Goal: Task Accomplishment & Management: Complete application form

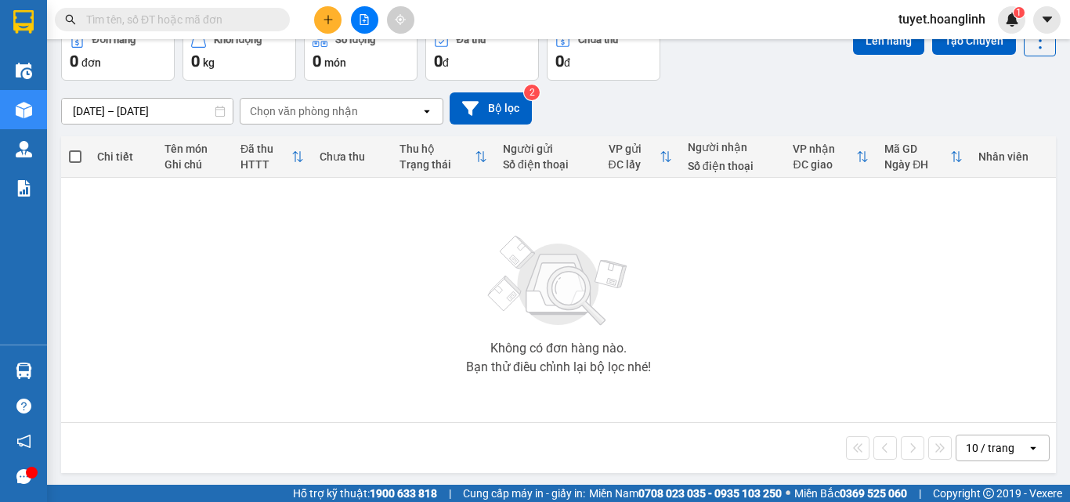
scroll to position [87, 0]
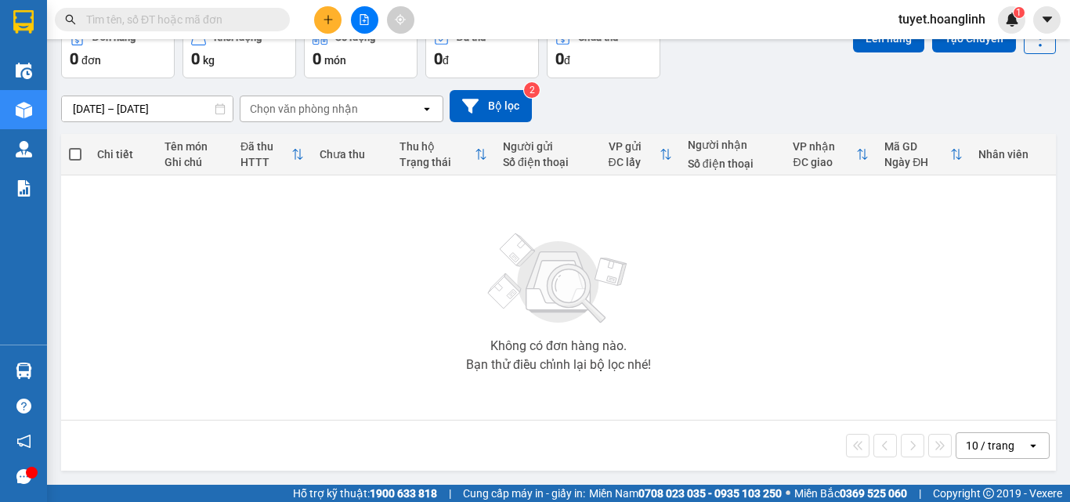
click at [333, 23] on icon "plus" at bounding box center [328, 19] width 11 height 11
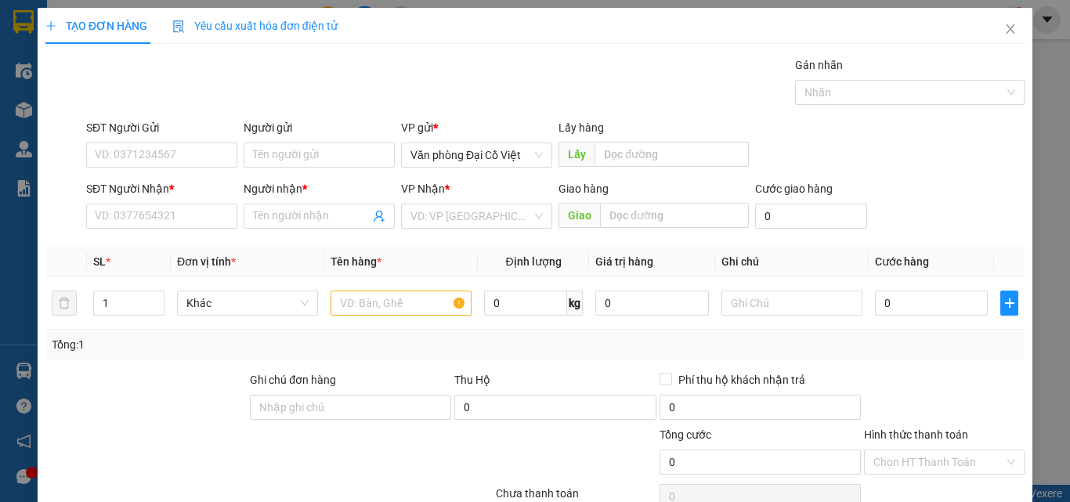
click at [146, 230] on div "SĐT Người Nhận * VD: 0377654321" at bounding box center [161, 207] width 151 height 55
click at [148, 203] on div "SĐT Người Nhận *" at bounding box center [161, 191] width 151 height 23
click at [157, 223] on input "SĐT Người Nhận *" at bounding box center [161, 216] width 151 height 25
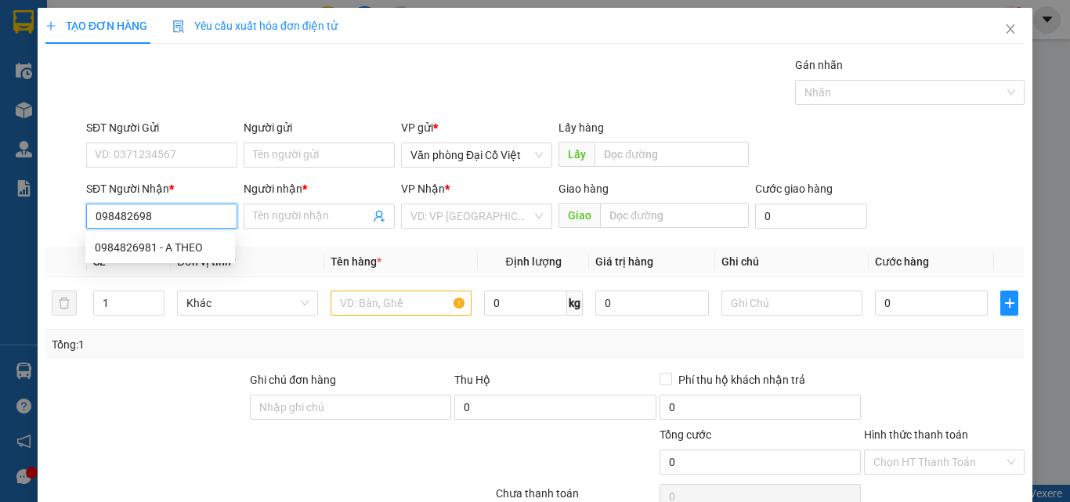
type input "0984826981"
click at [159, 249] on div "0984826981 - A THEO" at bounding box center [160, 247] width 131 height 17
type input "A THEO"
type input "50.000"
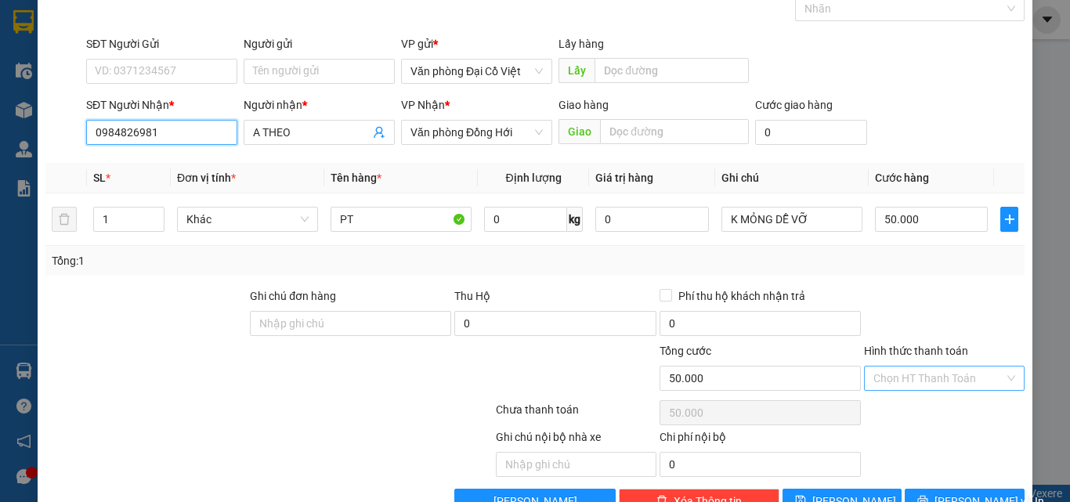
scroll to position [126, 0]
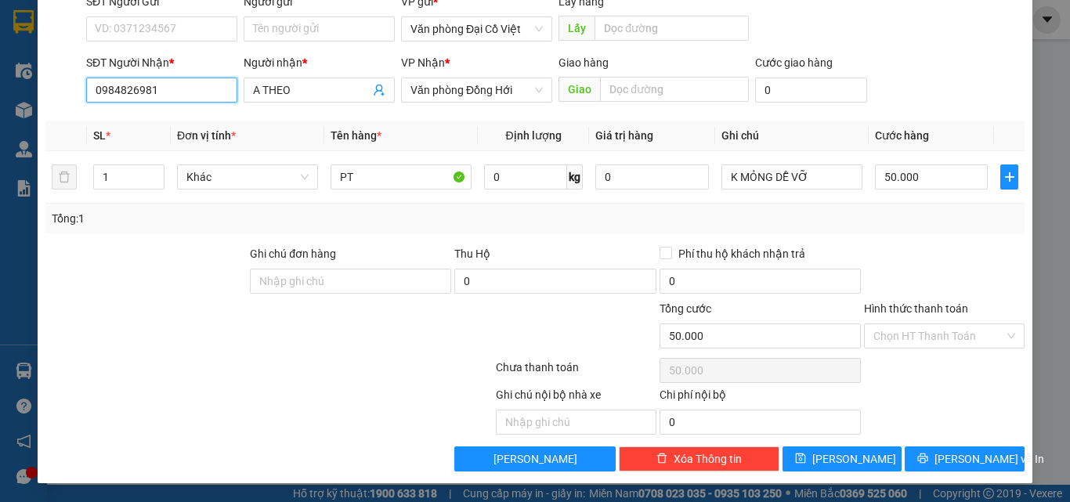
type input "0984826981"
click at [971, 458] on span "[PERSON_NAME] và In" at bounding box center [989, 458] width 110 height 17
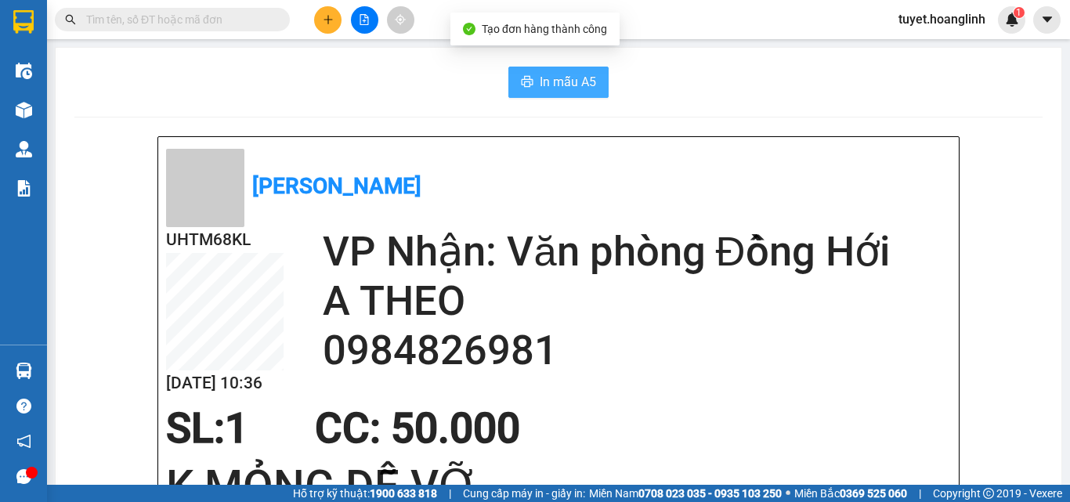
click at [540, 74] on span "In mẫu A5" at bounding box center [568, 82] width 56 height 20
click at [324, 28] on button at bounding box center [327, 19] width 27 height 27
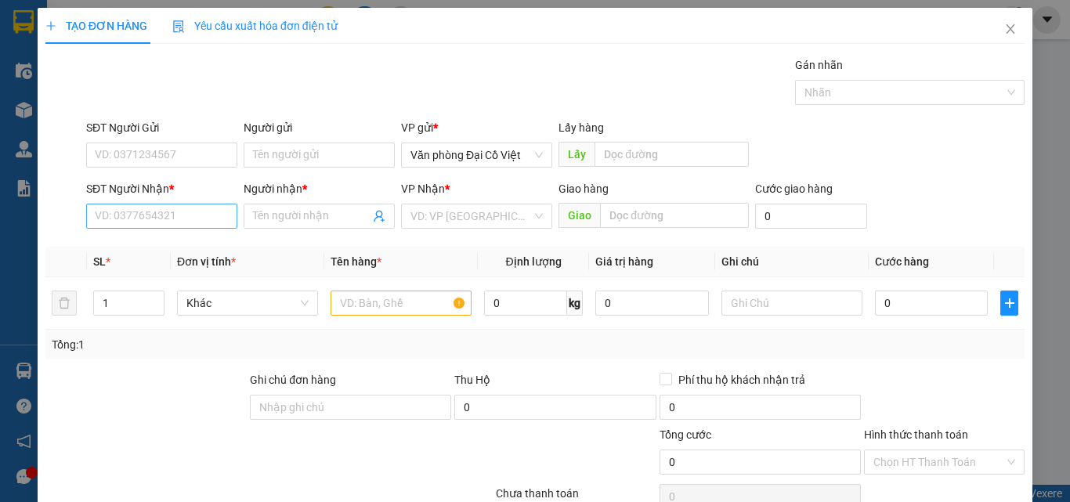
drag, startPoint x: 203, startPoint y: 197, endPoint x: 198, endPoint y: 207, distance: 10.5
click at [200, 201] on div "SĐT Người Nhận *" at bounding box center [161, 191] width 151 height 23
click at [198, 207] on input "SĐT Người Nhận *" at bounding box center [161, 216] width 151 height 25
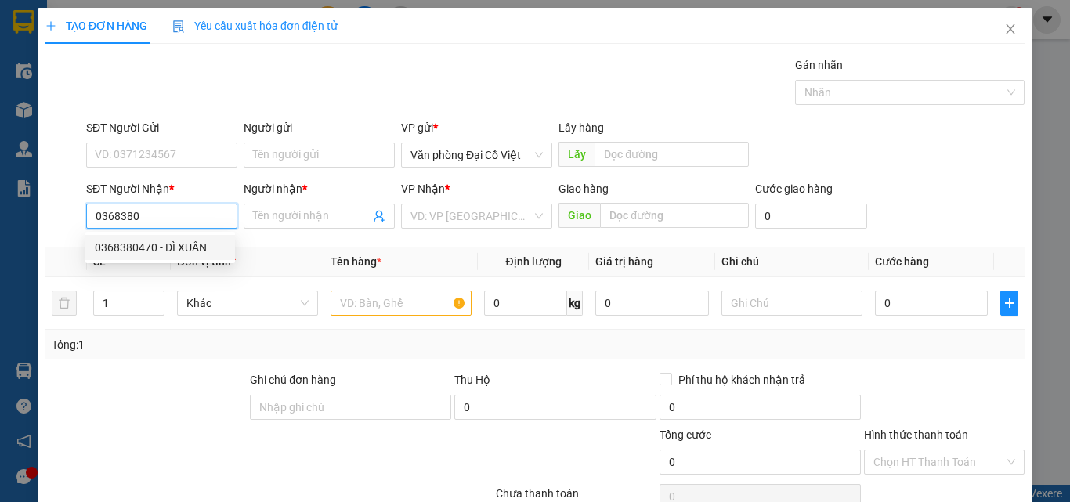
click at [197, 253] on div "0368380470 - DÌ XUÂN" at bounding box center [160, 247] width 131 height 17
type input "0368380470"
type input "DÌ XUÂN"
type input "50.000"
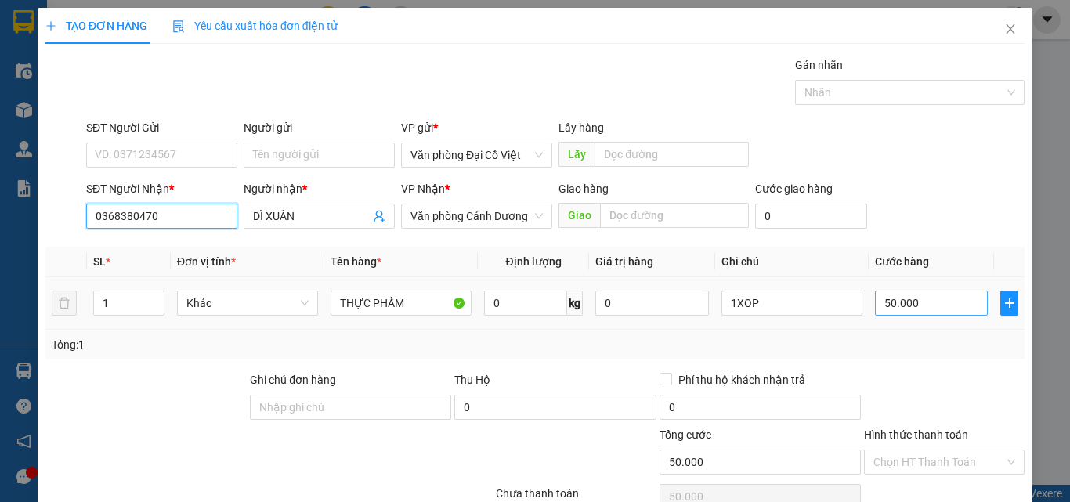
type input "0368380470"
click at [931, 311] on input "50.000" at bounding box center [931, 303] width 113 height 25
type input "7"
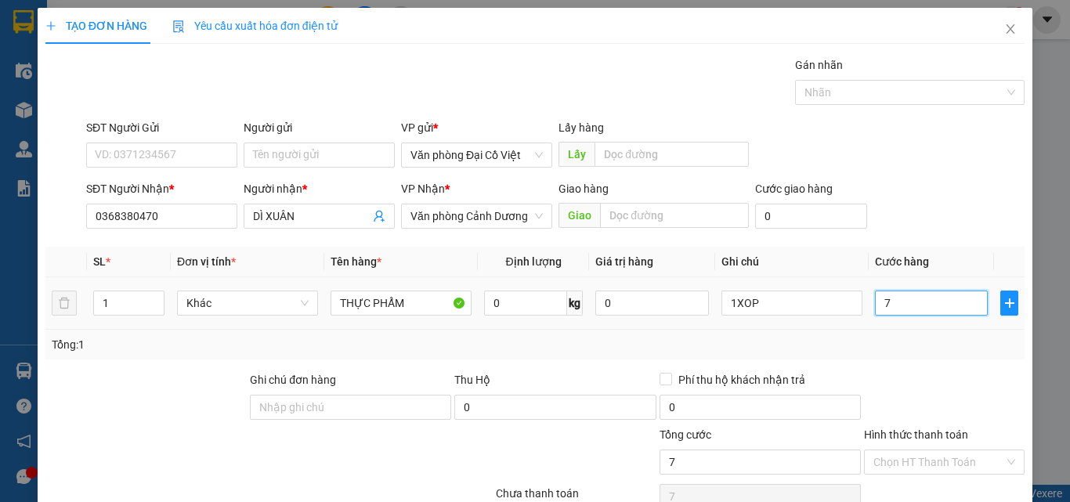
type input "70"
click at [915, 350] on div "Tổng: 1" at bounding box center [535, 344] width 967 height 17
type input "70.000"
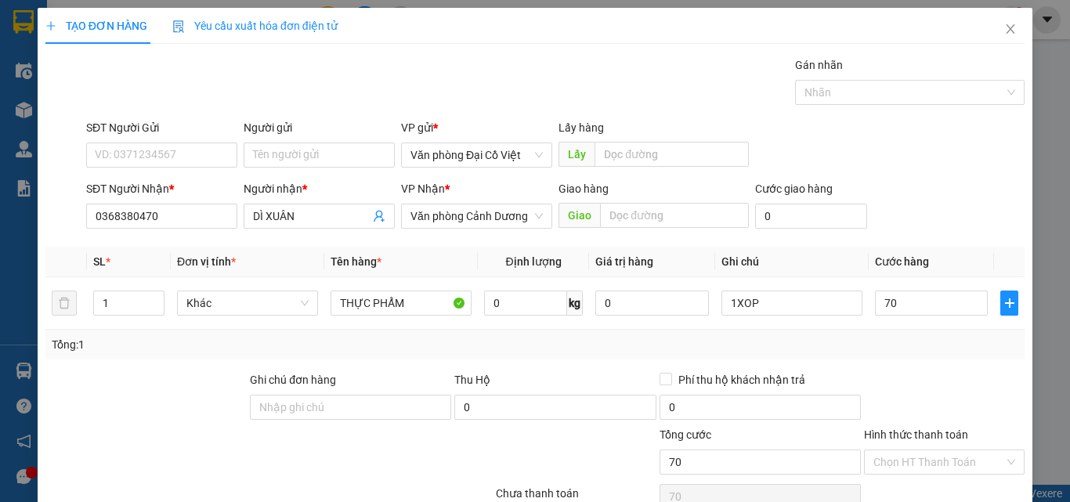
type input "70.000"
click at [920, 481] on div "Chọn HT Thanh Toán" at bounding box center [944, 496] width 164 height 31
click at [928, 450] on input "Hình thức thanh toán" at bounding box center [938, 461] width 131 height 23
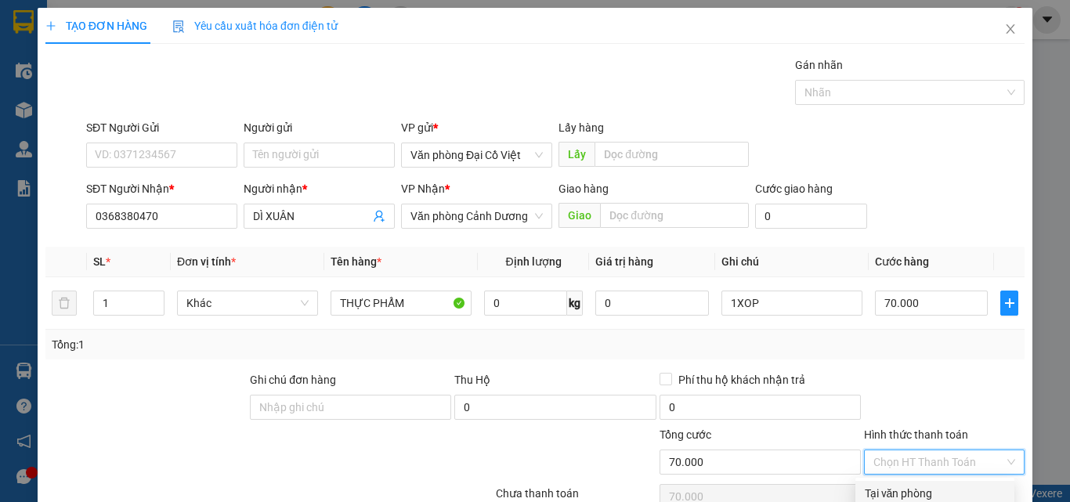
click at [922, 485] on div "Tại văn phòng" at bounding box center [935, 493] width 140 height 17
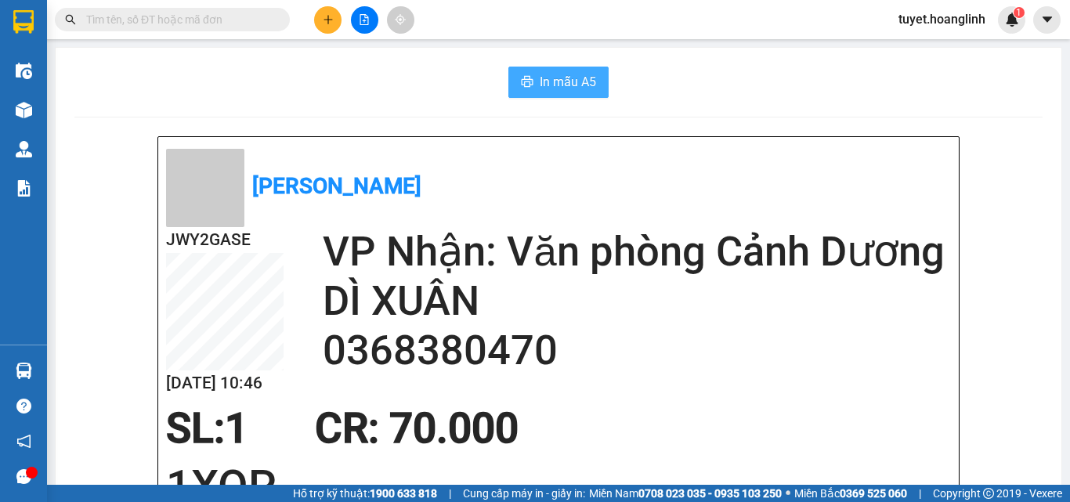
click at [566, 78] on span "In mẫu A5" at bounding box center [568, 82] width 56 height 20
click at [322, 25] on button at bounding box center [327, 19] width 27 height 27
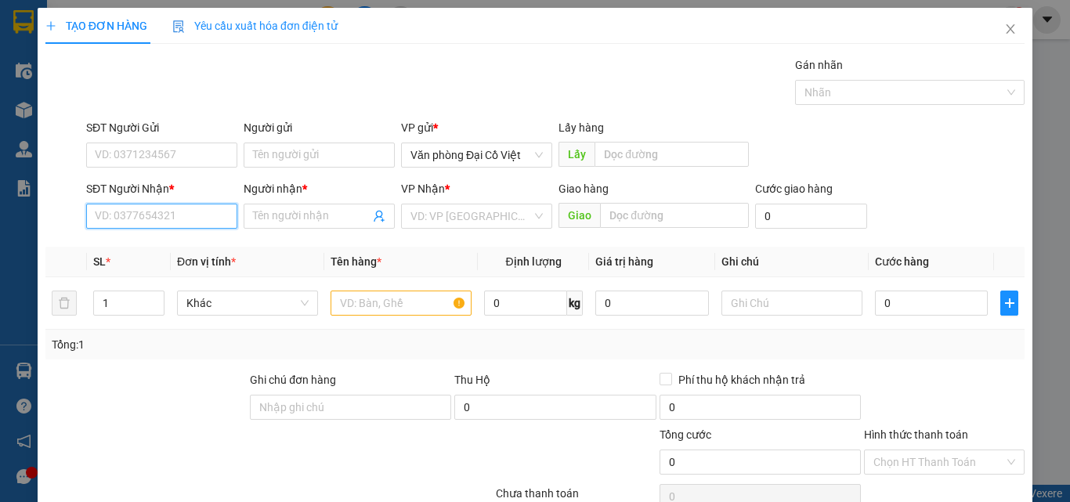
click at [201, 211] on input "SĐT Người Nhận *" at bounding box center [161, 216] width 151 height 25
click at [177, 222] on input "544" at bounding box center [161, 216] width 151 height 25
click at [172, 240] on div "0914699544 - A VĂN" at bounding box center [160, 247] width 131 height 17
type input "0914699544"
type input "A VĂN"
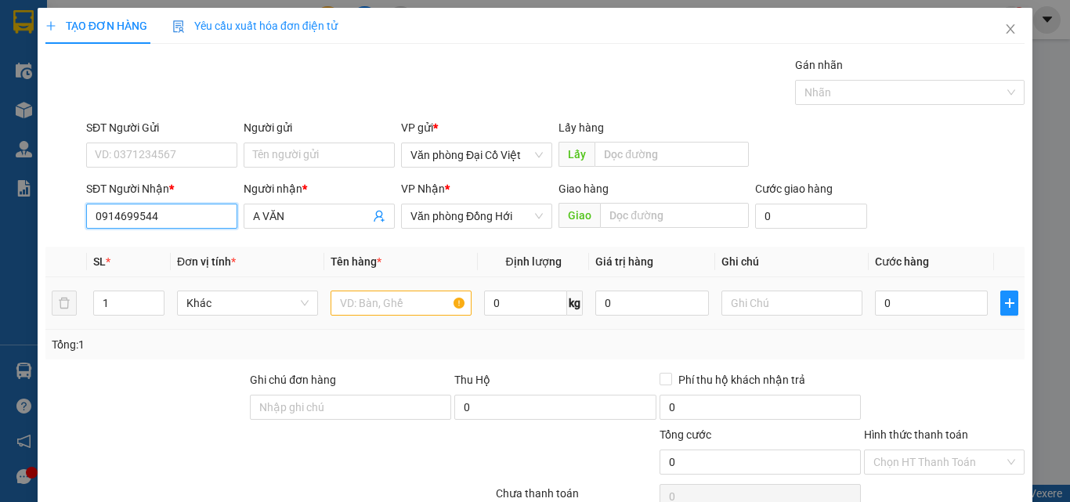
type input "50.000"
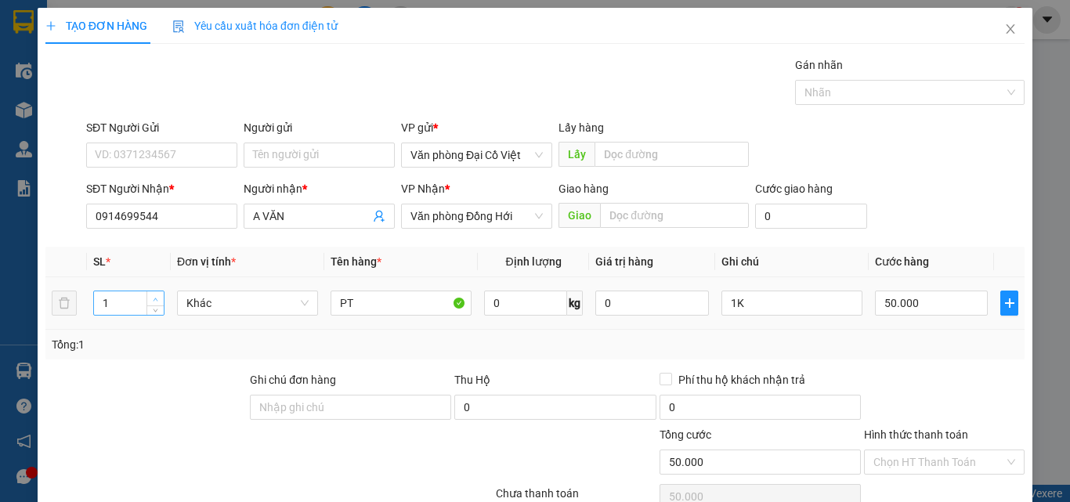
click at [154, 297] on icon "up" at bounding box center [155, 299] width 5 height 5
type input "2"
click at [878, 306] on input "50.000" at bounding box center [931, 303] width 113 height 25
type input "1"
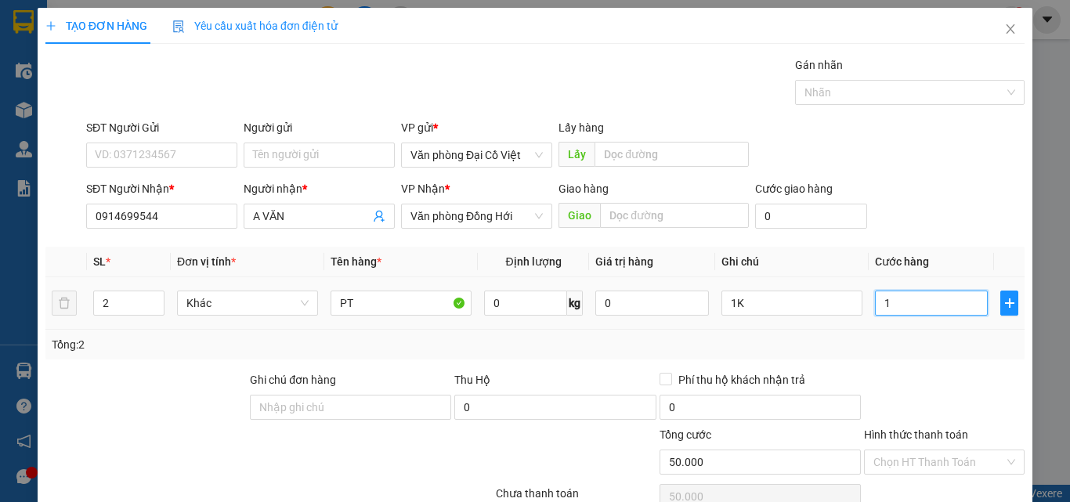
type input "1"
type input "10"
type input "100"
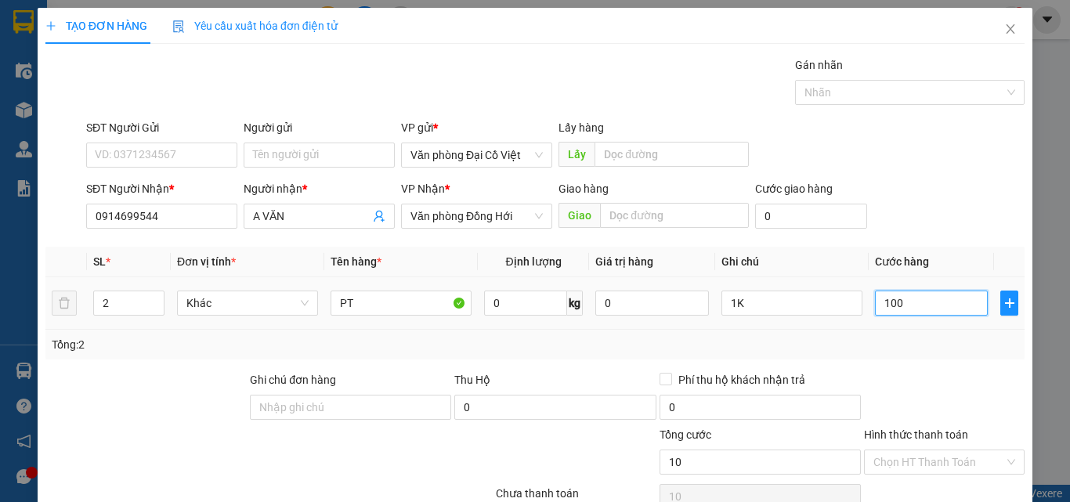
type input "100"
type input "100.000"
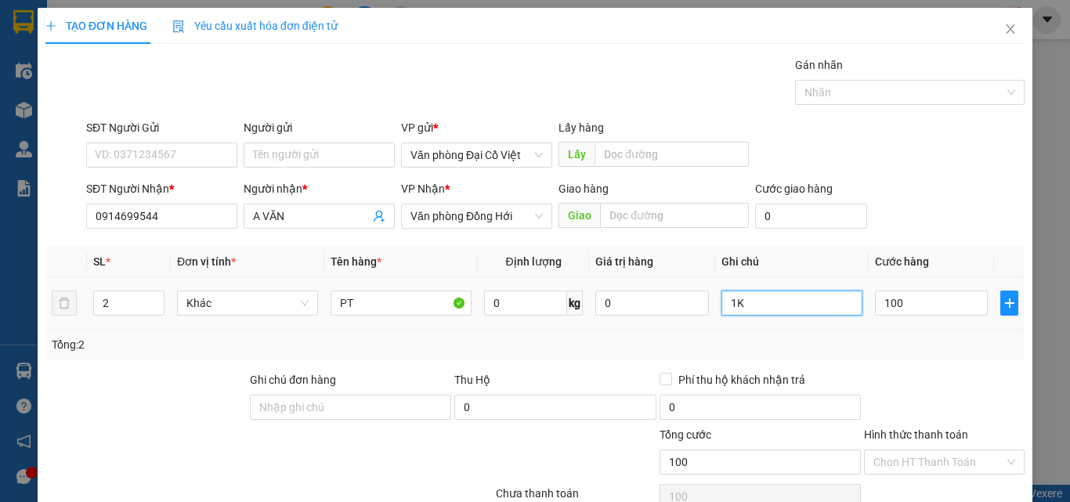
type input "100.000"
click at [790, 315] on input "1K" at bounding box center [791, 303] width 141 height 25
click at [885, 366] on div "Transit Pickup Surcharge Ids Transit Deliver Surcharge Ids Transit Deliver Surc…" at bounding box center [534, 326] width 979 height 541
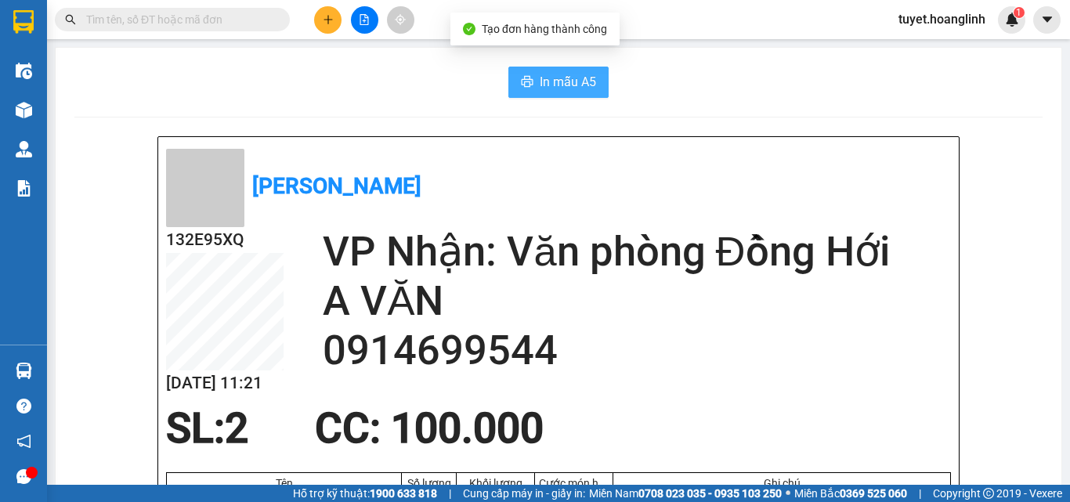
click at [571, 93] on button "In mẫu A5" at bounding box center [558, 82] width 100 height 31
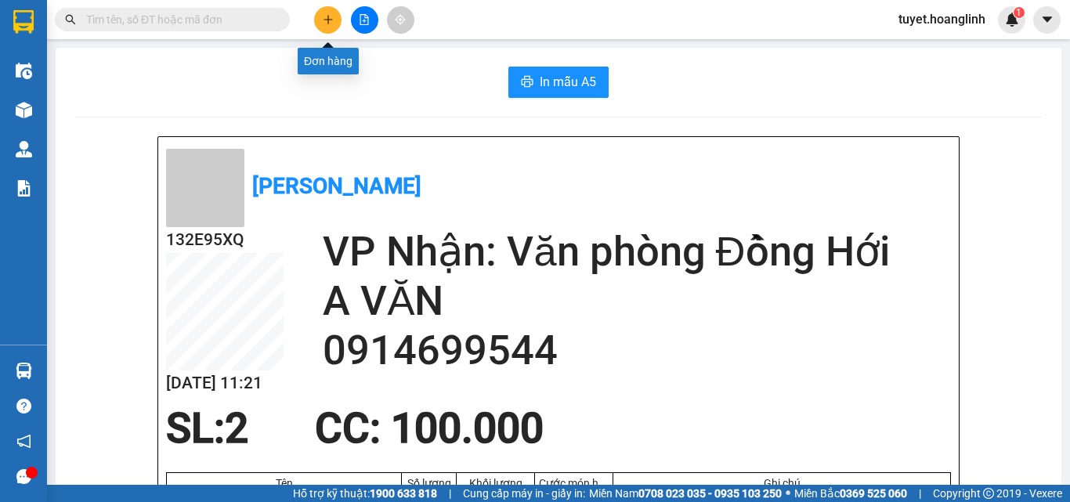
click at [324, 15] on icon "plus" at bounding box center [328, 19] width 11 height 11
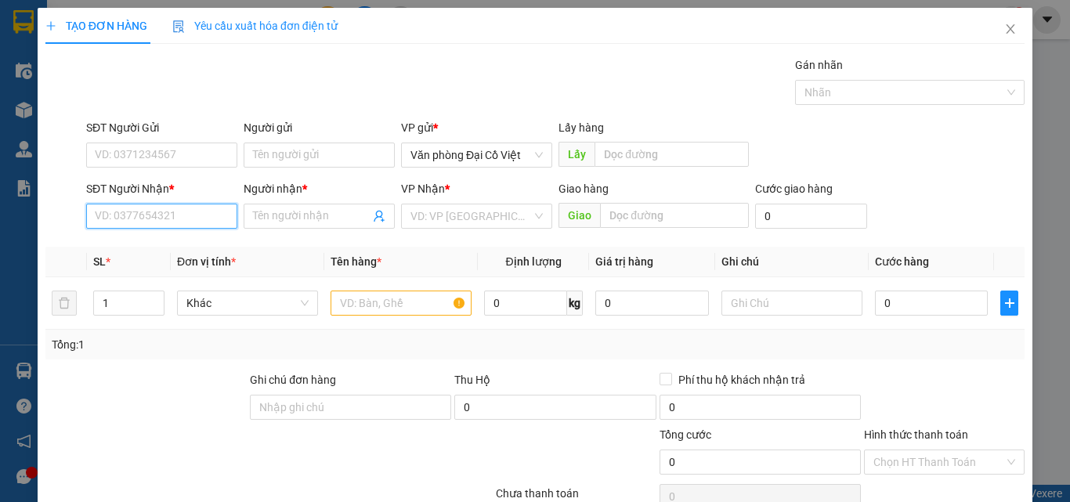
click at [198, 223] on input "SĐT Người Nhận *" at bounding box center [161, 216] width 151 height 25
type input "0388023278"
click at [339, 215] on input "Người nhận *" at bounding box center [311, 216] width 117 height 17
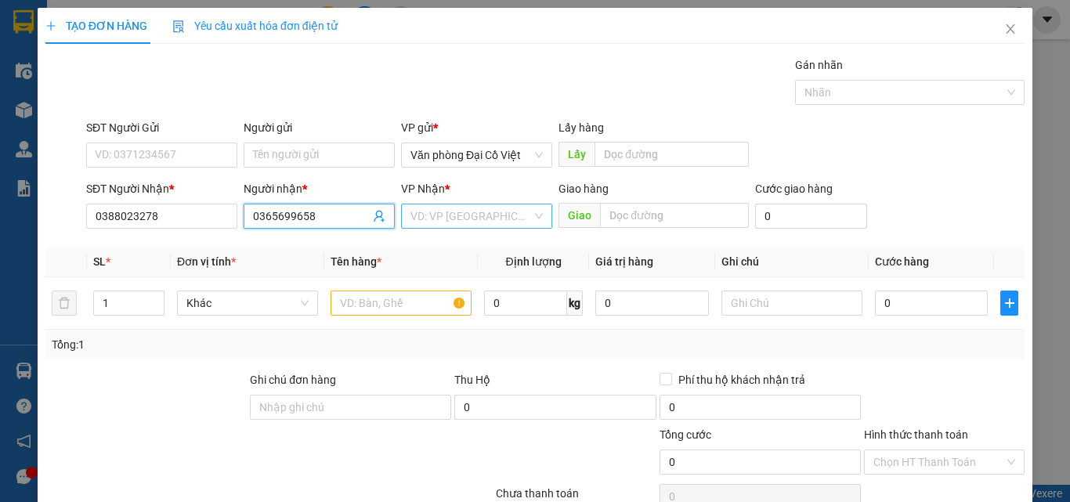
type input "0365699658"
click at [470, 212] on input "search" at bounding box center [470, 215] width 121 height 23
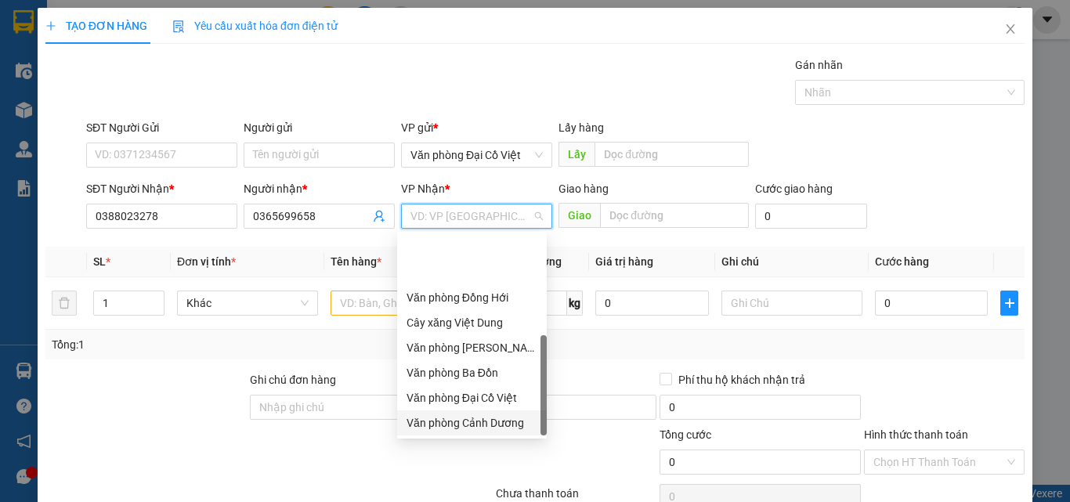
click at [486, 414] on div "Văn phòng Cảnh Dương" at bounding box center [472, 422] width 131 height 17
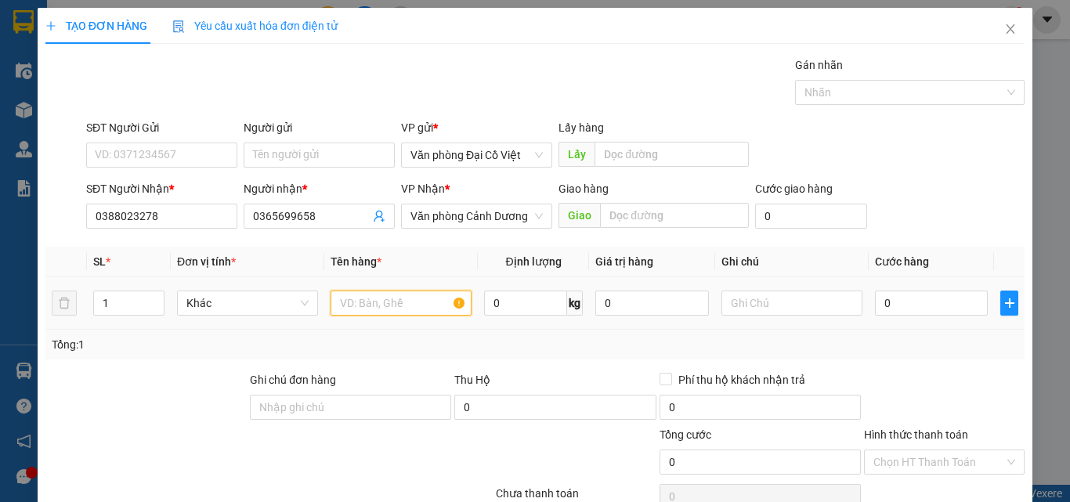
click at [391, 305] on input "text" at bounding box center [401, 303] width 141 height 25
type input "hàng"
click at [913, 283] on td "0" at bounding box center [931, 303] width 125 height 52
click at [917, 297] on input "0" at bounding box center [931, 303] width 113 height 25
type input "5"
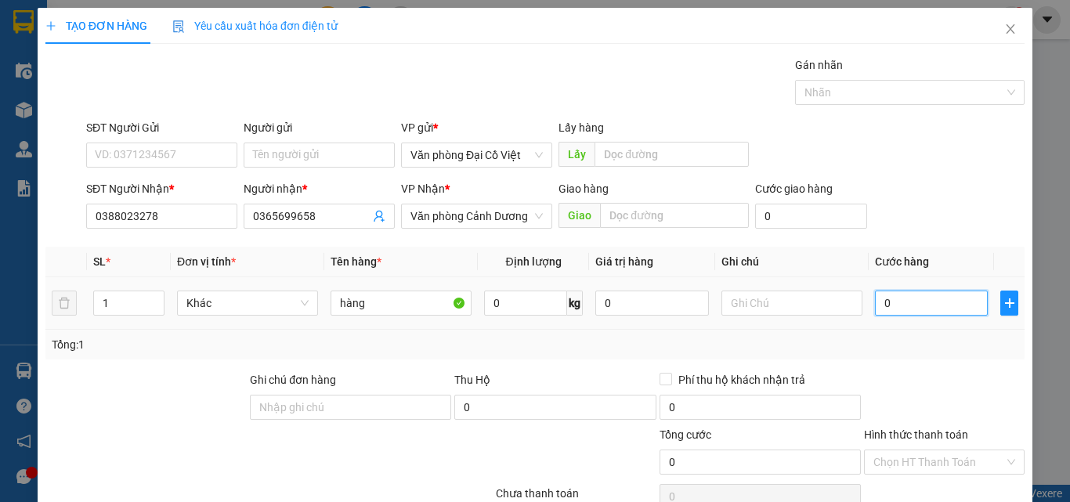
type input "5"
type input "50"
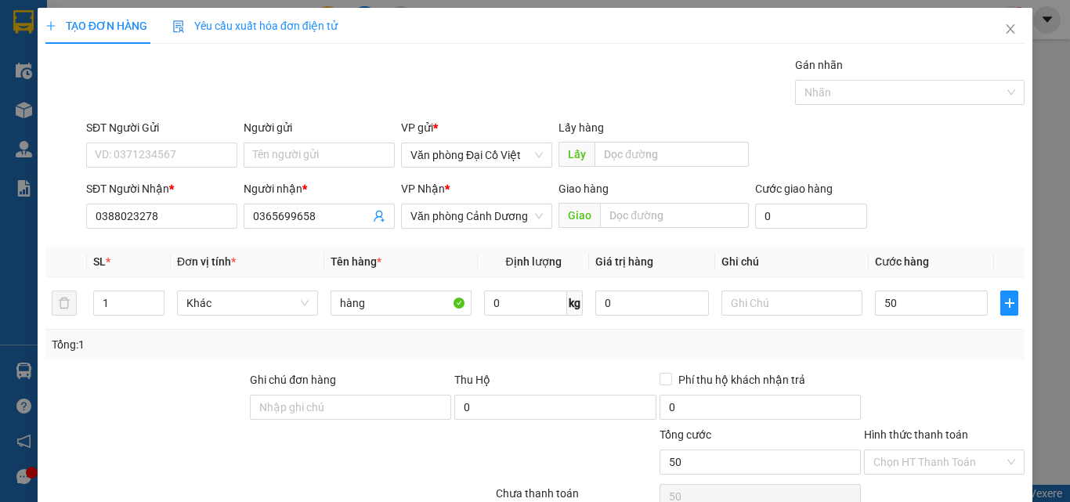
type input "50.000"
click at [960, 364] on div "Transit Pickup Surcharge Ids Transit Deliver Surcharge Ids Transit Deliver Surc…" at bounding box center [534, 326] width 979 height 541
click at [916, 450] on input "Hình thức thanh toán" at bounding box center [938, 461] width 131 height 23
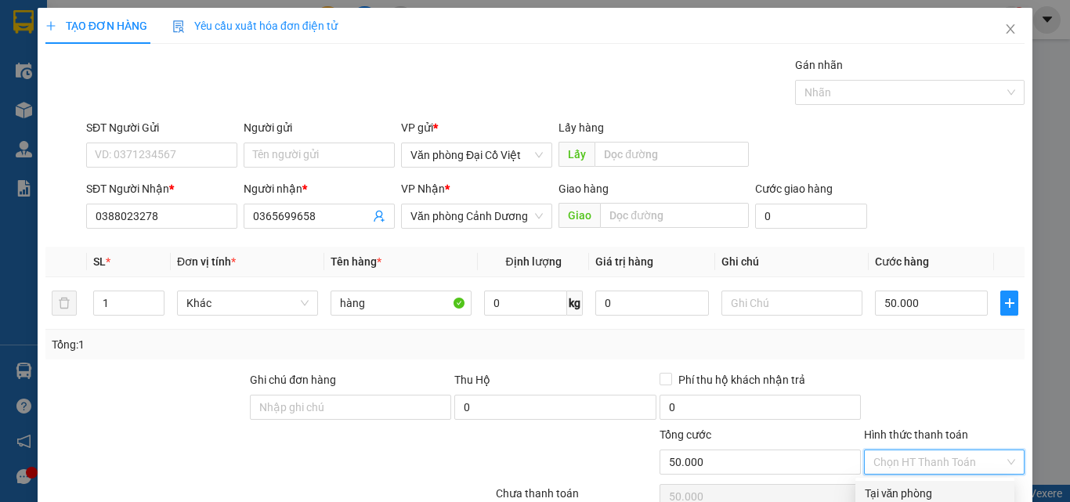
click at [942, 485] on div "Tại văn phòng" at bounding box center [935, 493] width 140 height 17
type input "0"
click at [905, 371] on div at bounding box center [944, 398] width 164 height 55
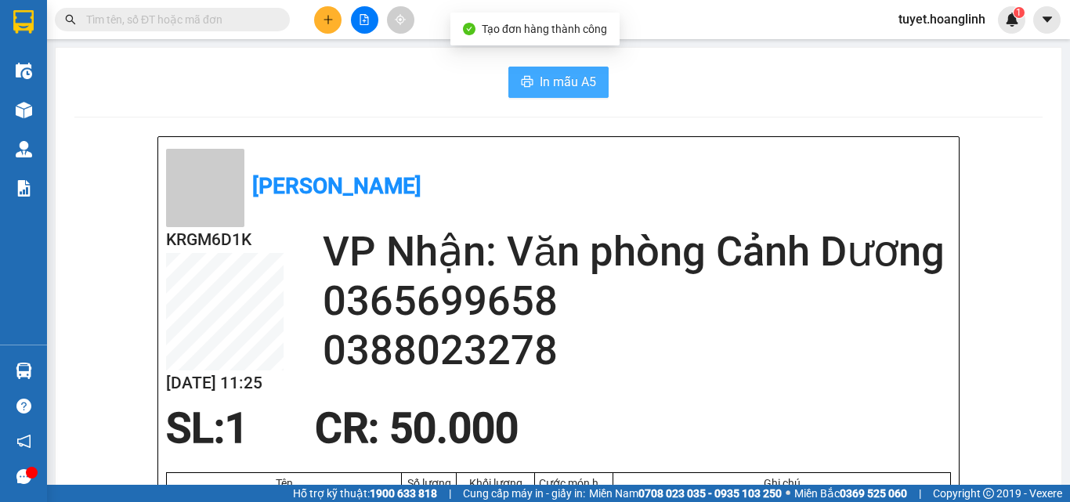
click at [562, 86] on span "In mẫu A5" at bounding box center [568, 82] width 56 height 20
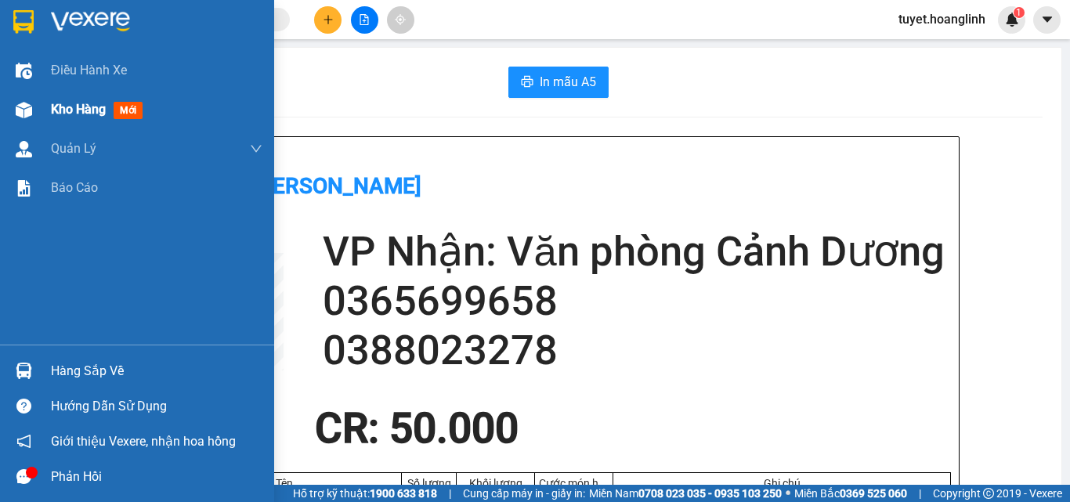
click at [33, 121] on div at bounding box center [23, 109] width 27 height 27
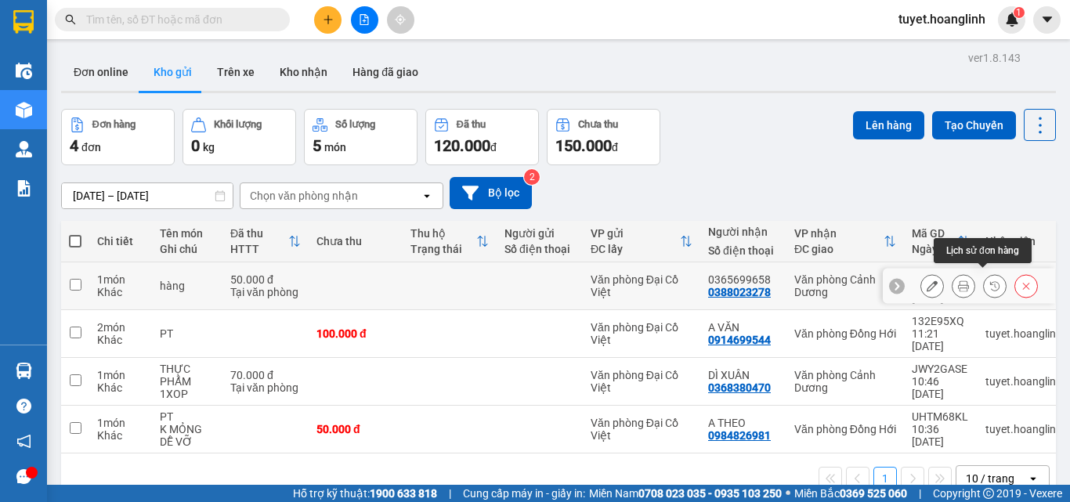
click at [1021, 280] on icon at bounding box center [1026, 285] width 11 height 11
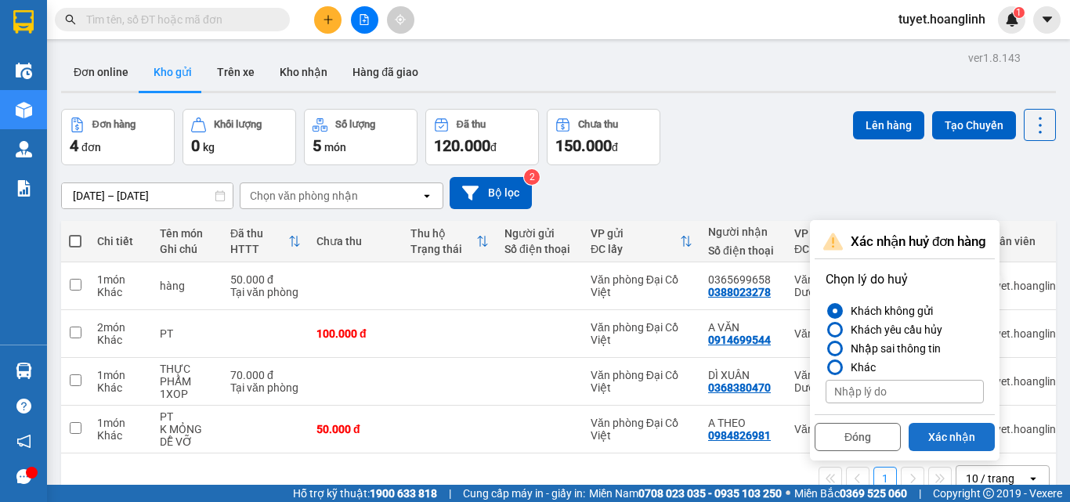
click at [961, 434] on button "Xác nhận" at bounding box center [952, 437] width 86 height 28
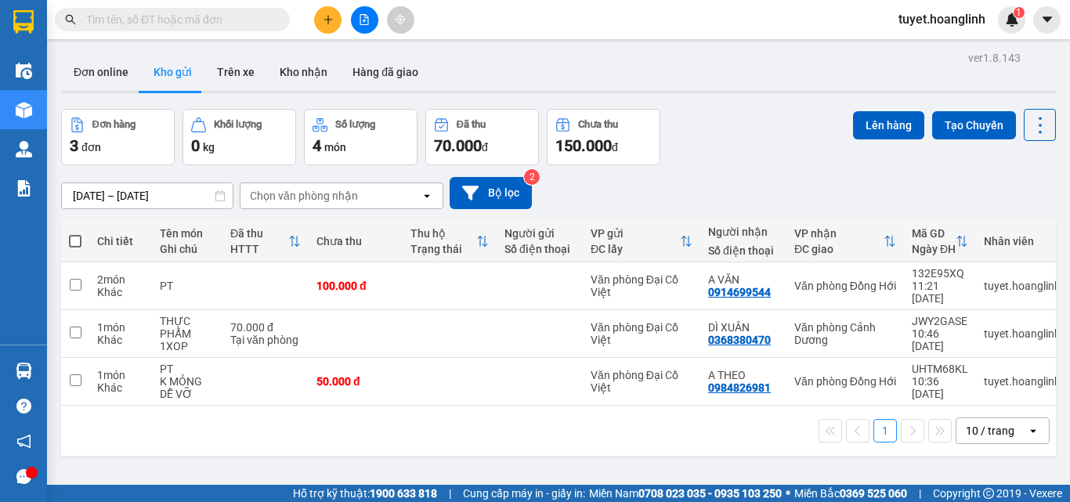
click at [707, 121] on div "Đơn hàng 3 đơn Khối lượng 0 kg Số lượng 4 món Đã thu 70.000 đ Chưa thu 150.000 …" at bounding box center [558, 137] width 995 height 56
click at [328, 27] on button at bounding box center [327, 19] width 27 height 27
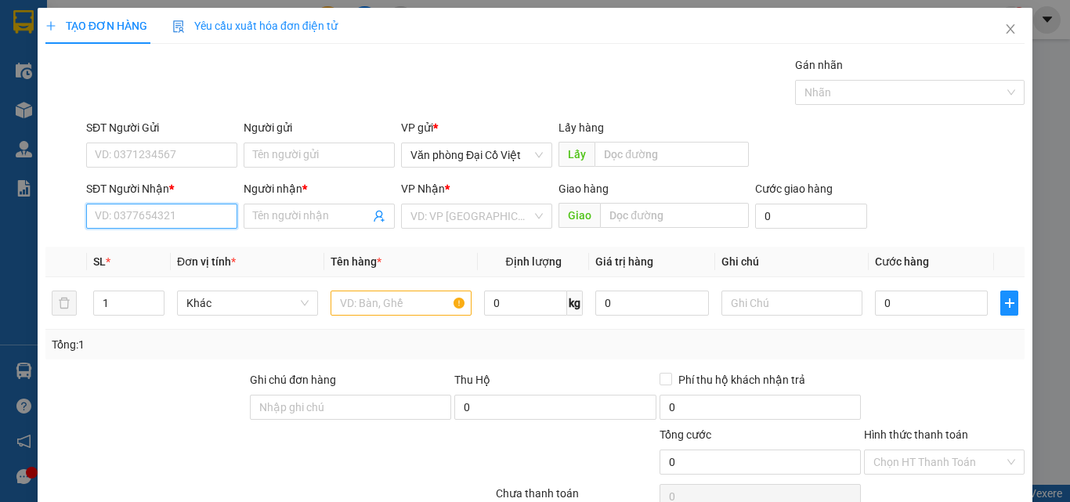
click at [222, 212] on input "SĐT Người Nhận *" at bounding box center [161, 216] width 151 height 25
click at [185, 247] on div "0914699544 - A VĂN" at bounding box center [160, 247] width 131 height 17
type input "0914699544"
type input "A VĂN"
type input "100.000"
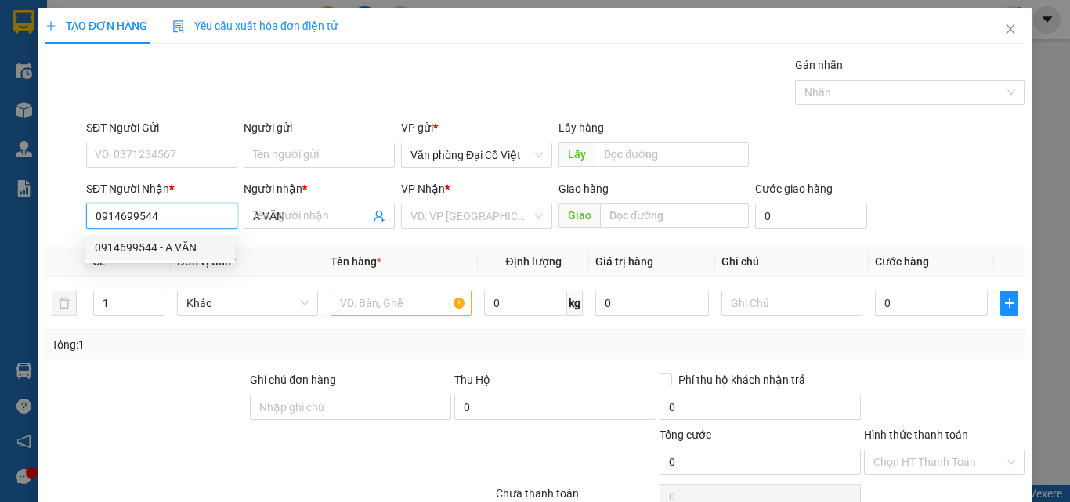
type input "100.000"
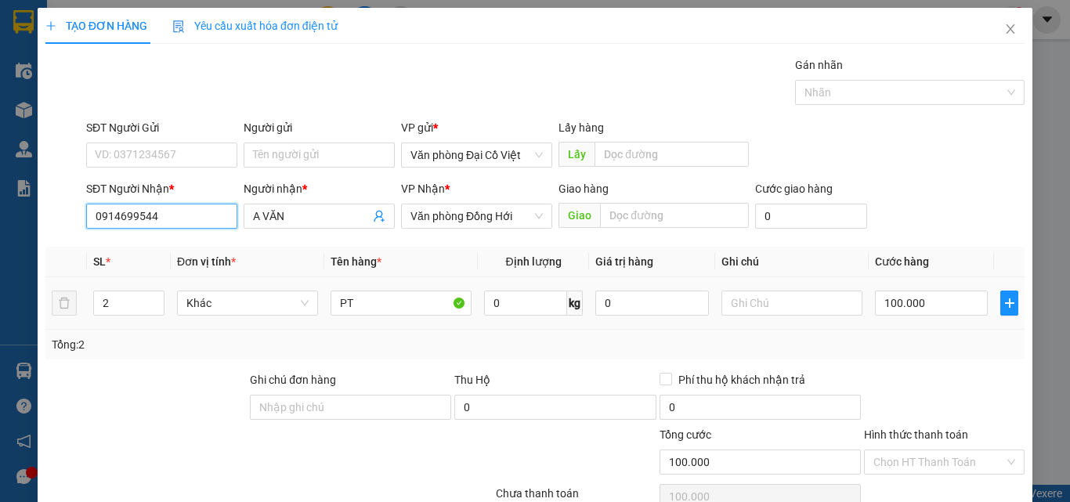
type input "0914699544"
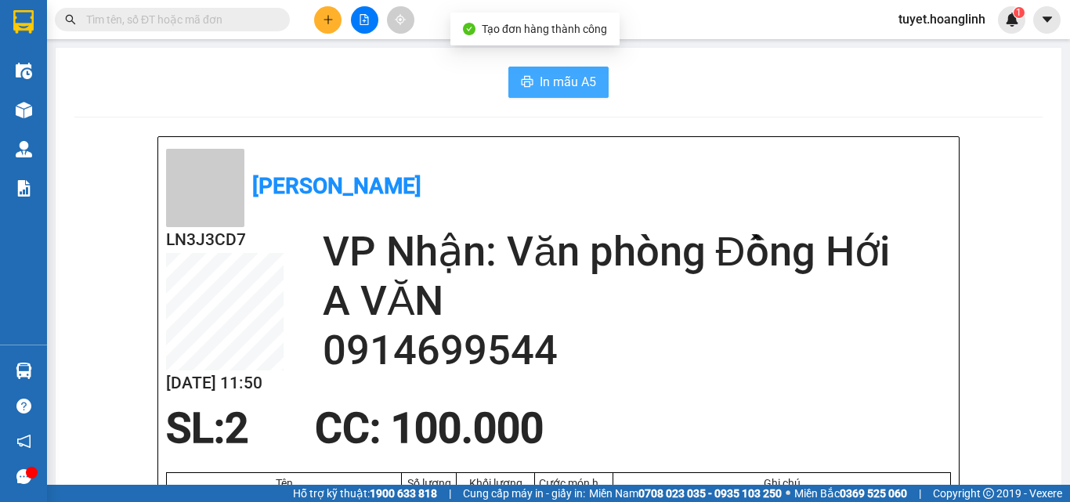
click at [562, 79] on span "In mẫu A5" at bounding box center [568, 82] width 56 height 20
drag, startPoint x: 574, startPoint y: 85, endPoint x: 681, endPoint y: 83, distance: 106.5
click at [573, 85] on span "In mẫu A5" at bounding box center [568, 82] width 56 height 20
click at [559, 86] on span "In mẫu A5" at bounding box center [568, 82] width 56 height 20
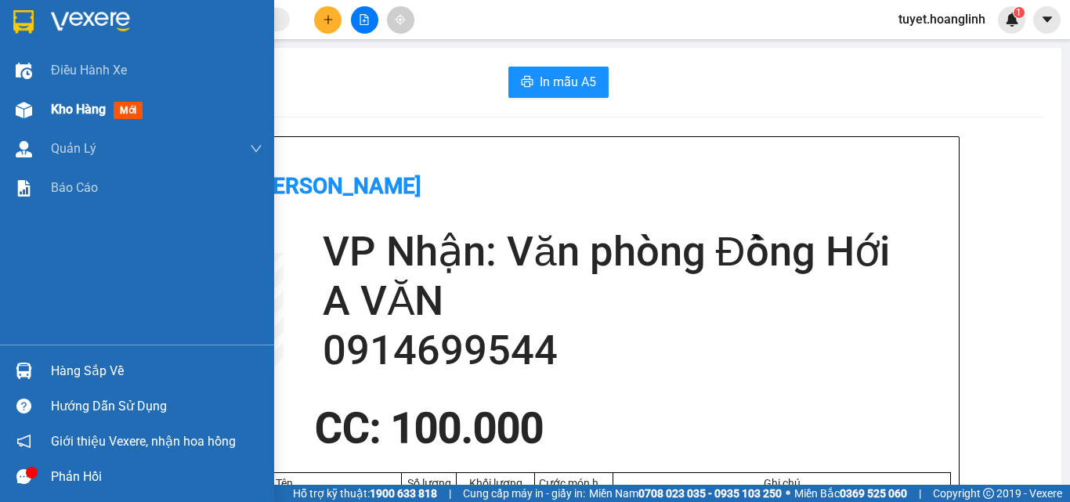
click at [34, 112] on div at bounding box center [23, 109] width 27 height 27
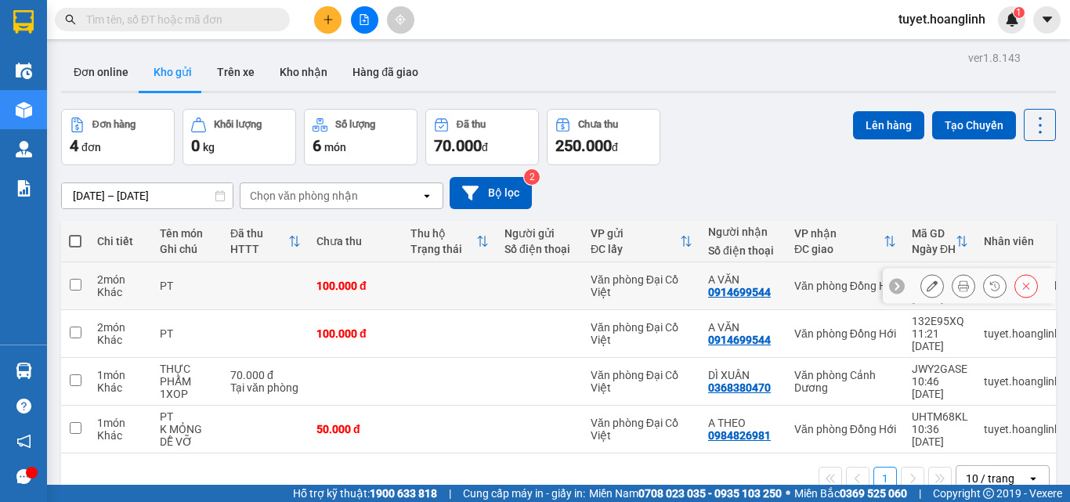
click at [1021, 282] on icon at bounding box center [1026, 285] width 11 height 11
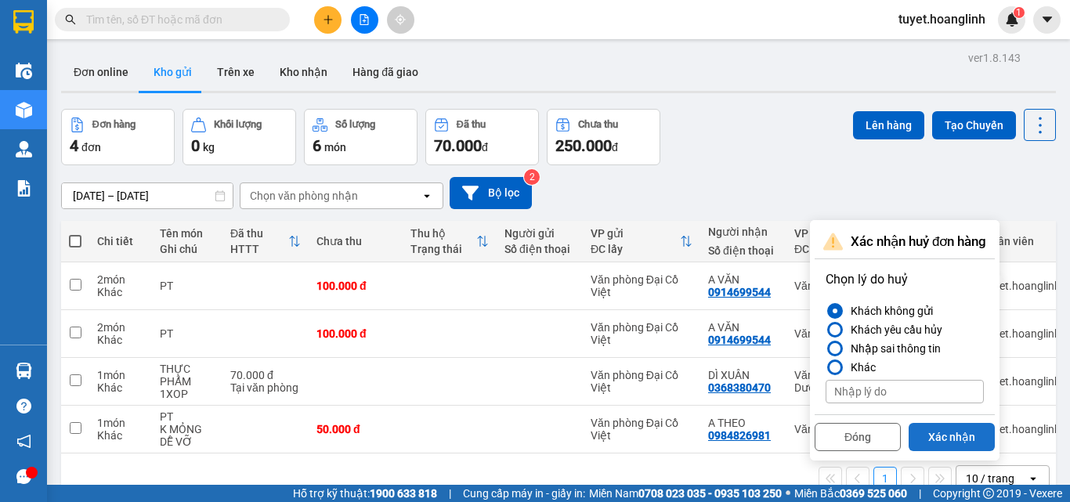
click at [950, 432] on button "Xác nhận" at bounding box center [952, 437] width 86 height 28
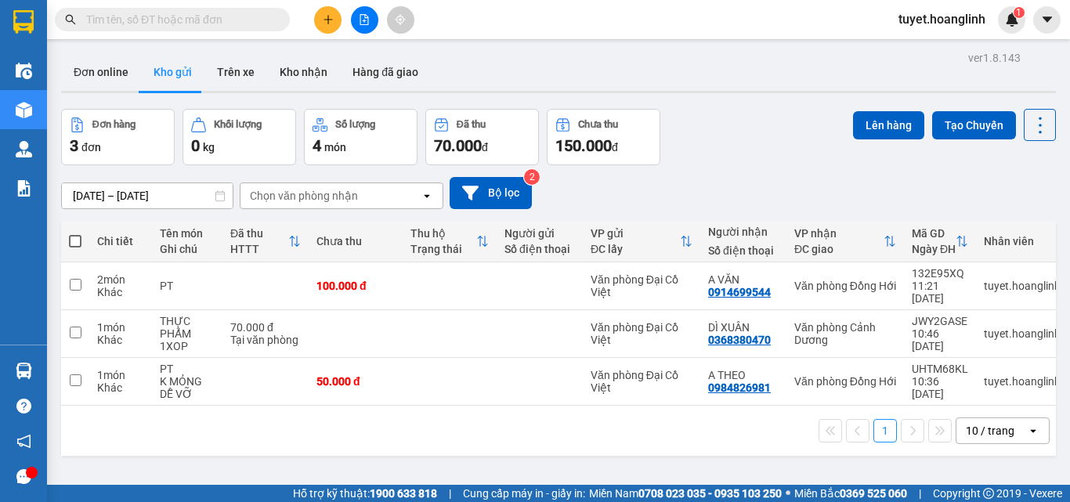
click at [319, 18] on button at bounding box center [327, 19] width 27 height 27
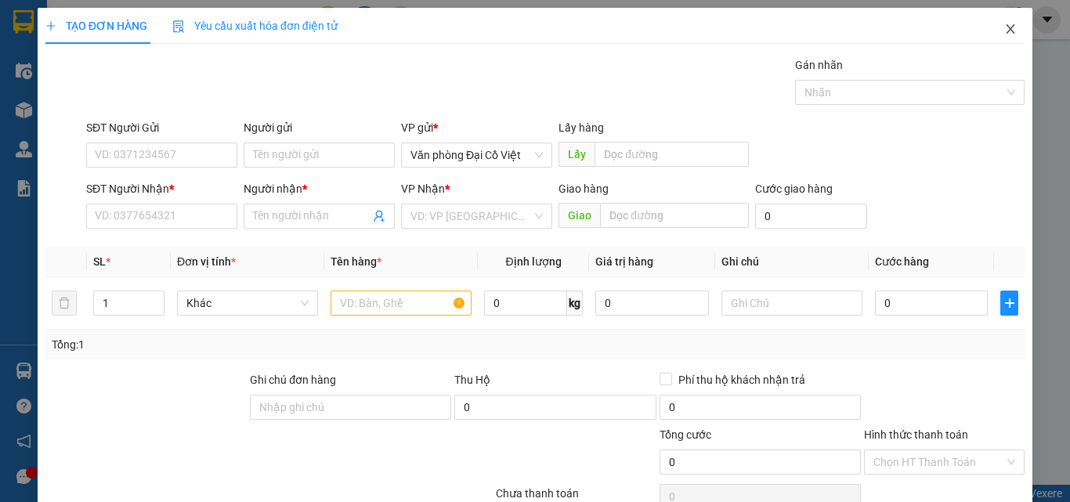
click at [1007, 29] on span "Close" at bounding box center [1011, 30] width 44 height 44
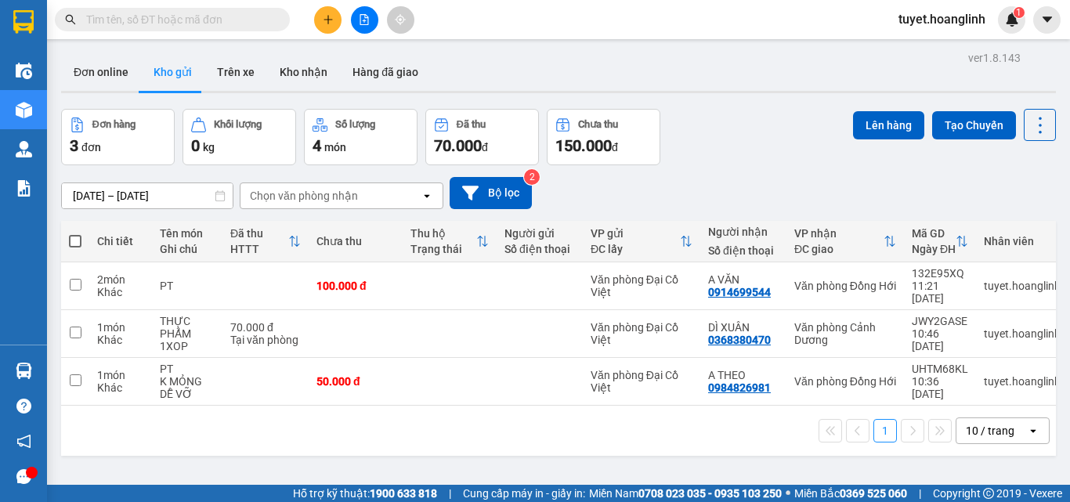
click at [183, 31] on div "Kết quả tìm kiếm ( 0 ) Bộ lọc No Data" at bounding box center [152, 19] width 305 height 27
click at [183, 23] on input "text" at bounding box center [178, 19] width 185 height 17
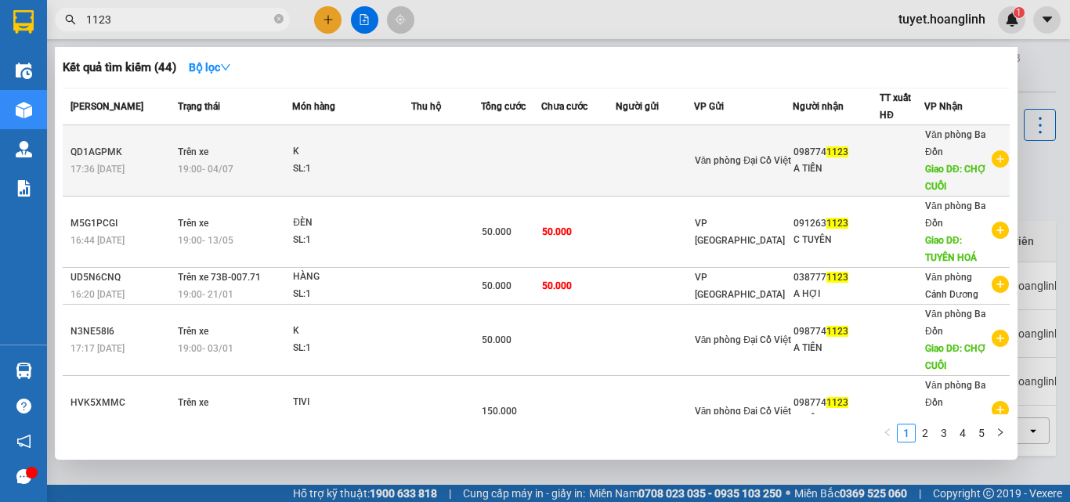
type input "1123"
click at [360, 168] on div "SL: 1" at bounding box center [351, 169] width 117 height 17
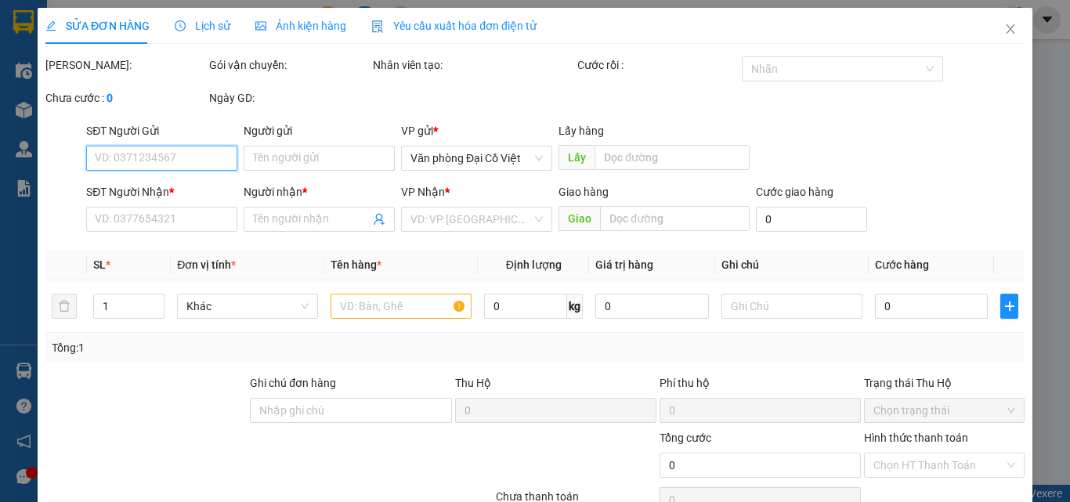
type input "0987741123"
type input "A TIẾN"
type input "CHỢ CUỒI"
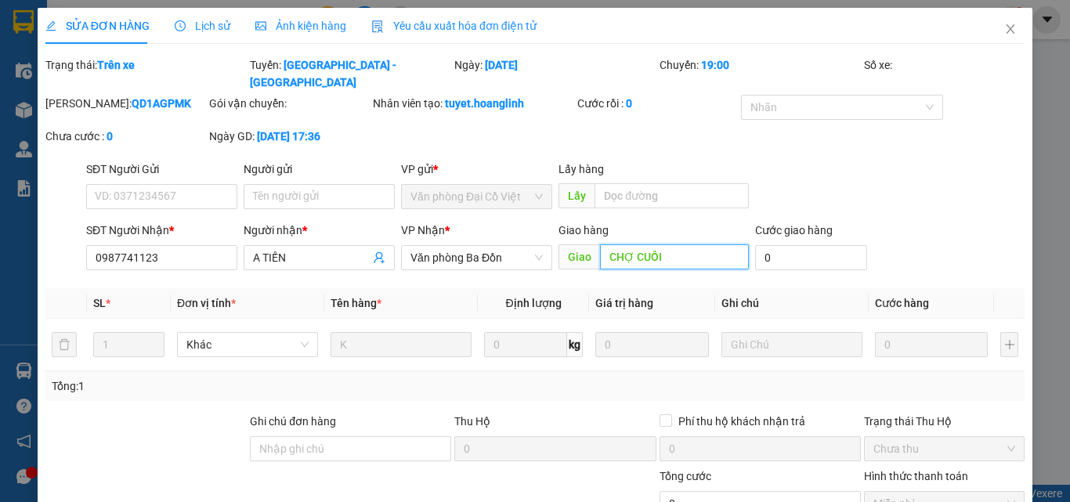
click at [630, 244] on input "CHỢ CUỒI" at bounding box center [674, 256] width 149 height 25
click at [1004, 34] on icon "close" at bounding box center [1010, 29] width 13 height 13
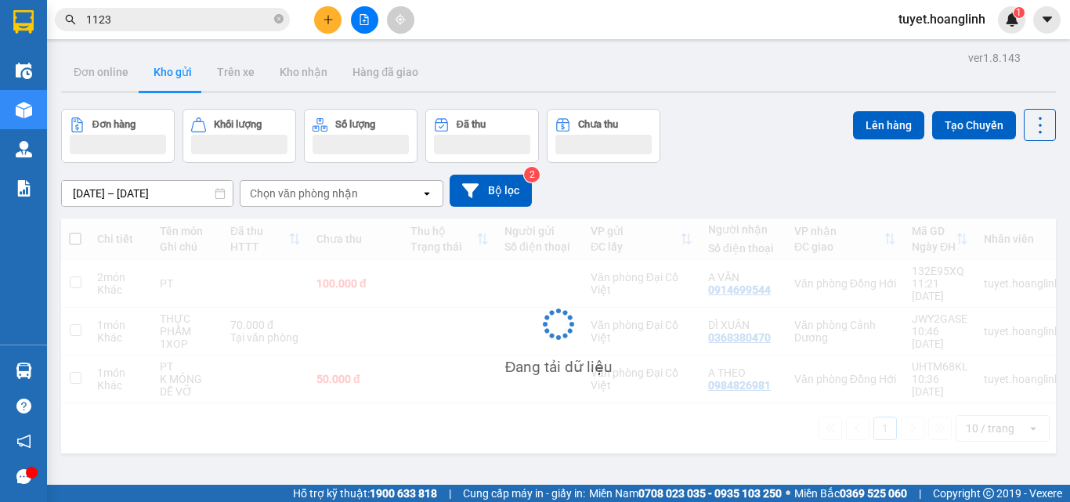
click at [367, 21] on icon "file-add" at bounding box center [364, 19] width 11 height 11
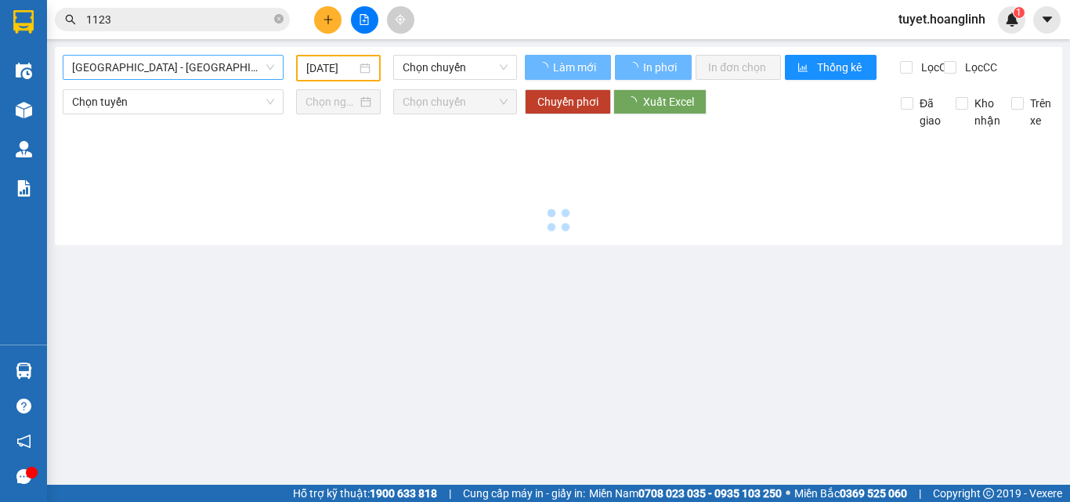
type input "[DATE]"
click at [208, 60] on span "[GEOGRAPHIC_DATA] - [GEOGRAPHIC_DATA]" at bounding box center [173, 67] width 202 height 23
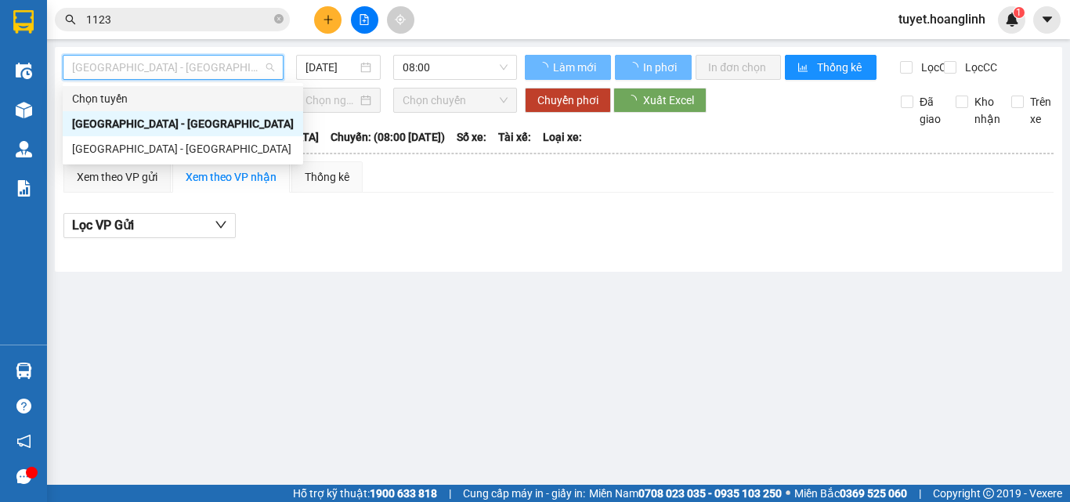
click at [157, 147] on div "[GEOGRAPHIC_DATA] - [GEOGRAPHIC_DATA]" at bounding box center [183, 148] width 222 height 17
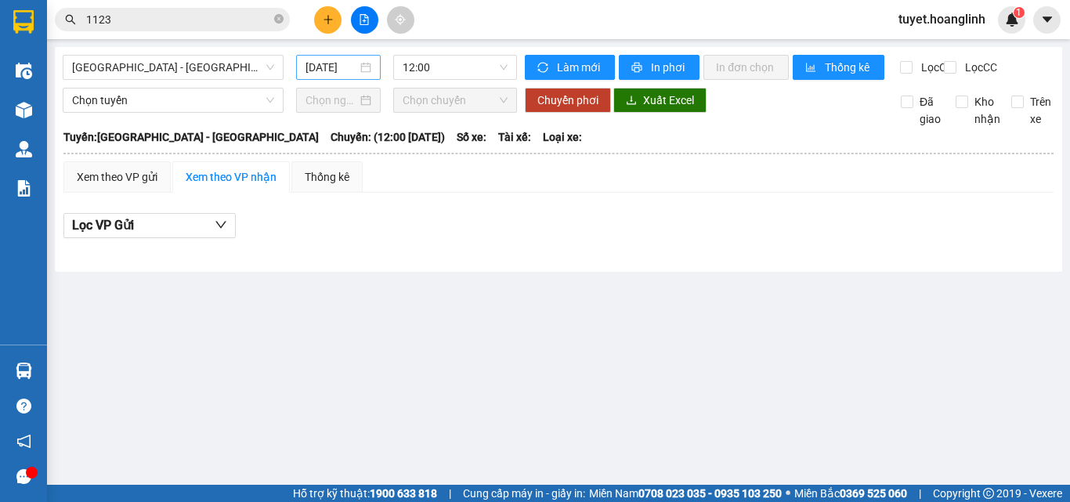
click at [327, 78] on div "[DATE]" at bounding box center [338, 67] width 85 height 25
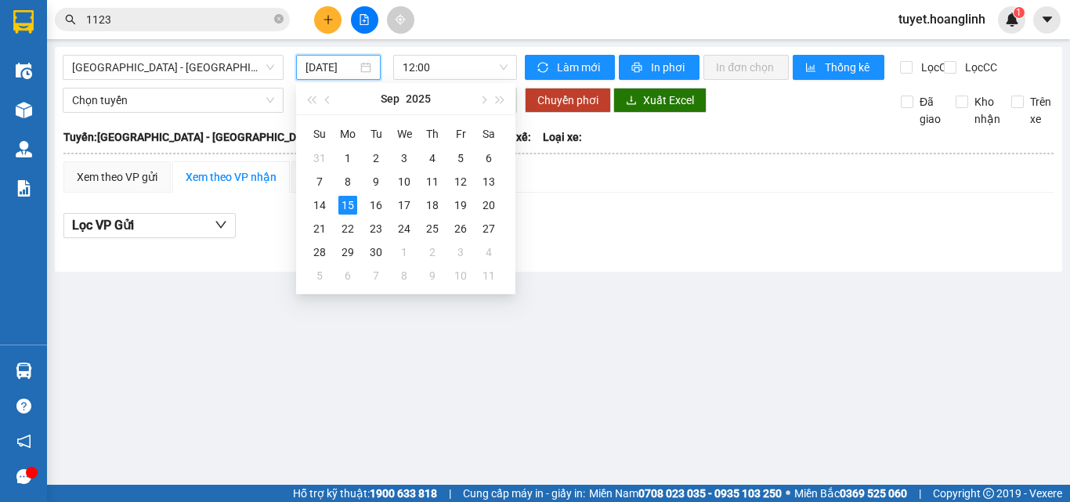
click at [334, 67] on input "[DATE]" at bounding box center [331, 67] width 52 height 17
click at [436, 179] on div "11" at bounding box center [432, 181] width 19 height 19
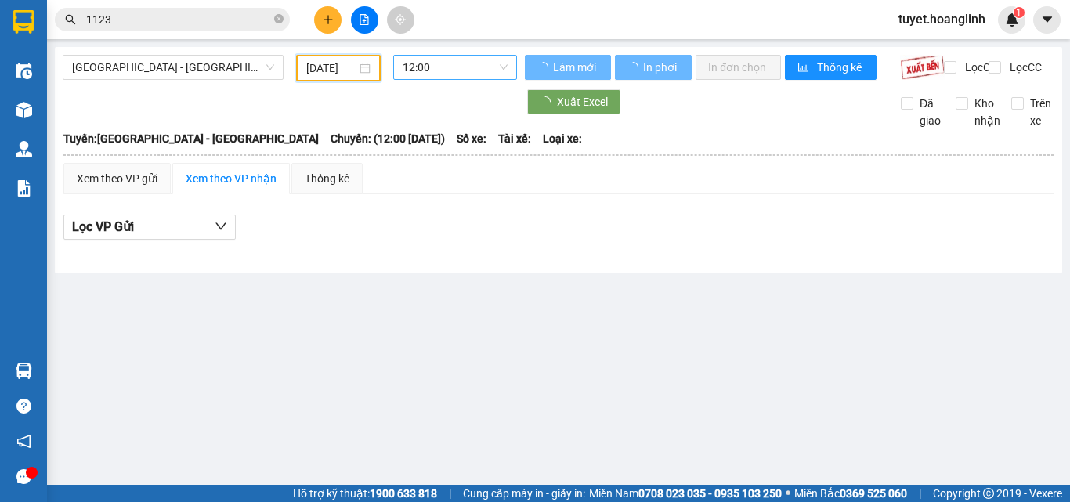
click at [482, 65] on span "12:00" at bounding box center [455, 67] width 105 height 23
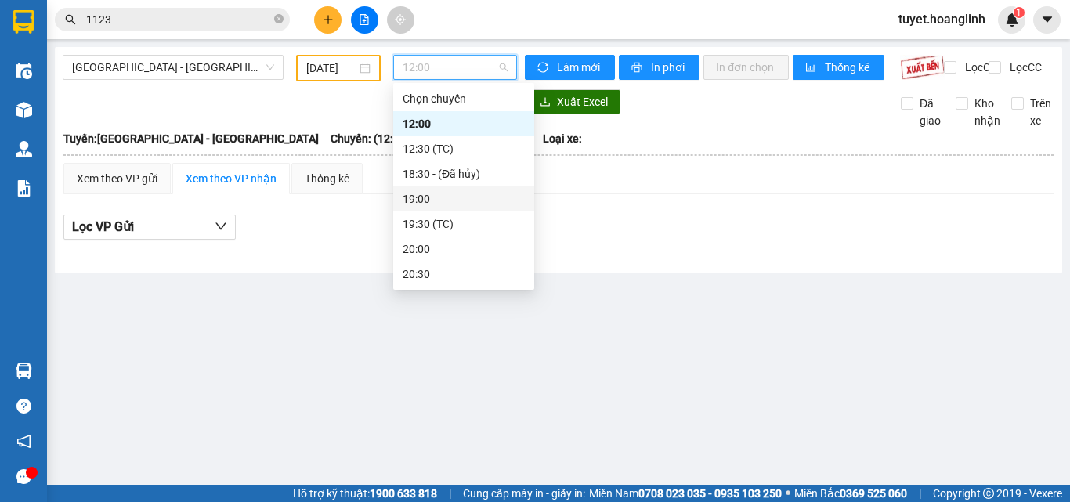
click at [464, 206] on div "19:00" at bounding box center [464, 198] width 122 height 17
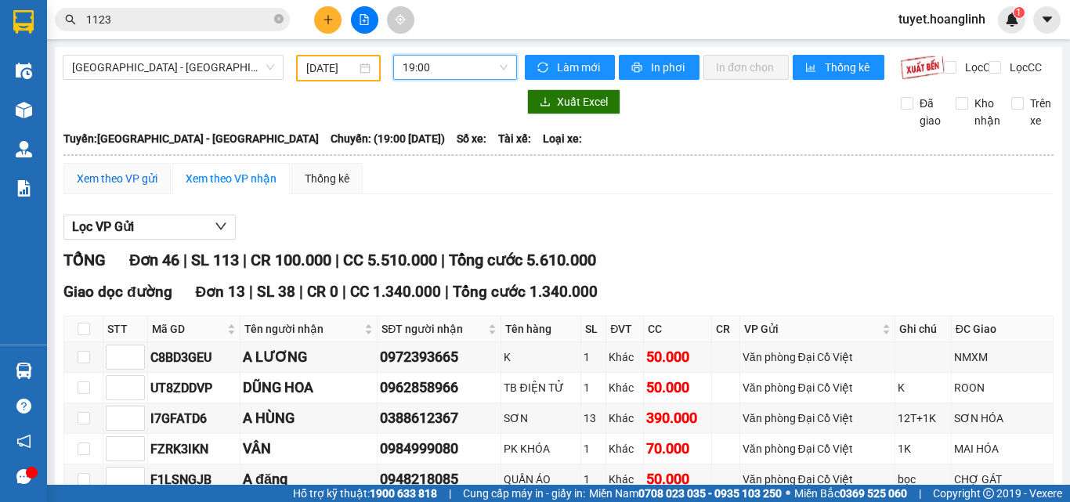
click at [107, 170] on div "Xem theo VP gửi" at bounding box center [117, 178] width 81 height 17
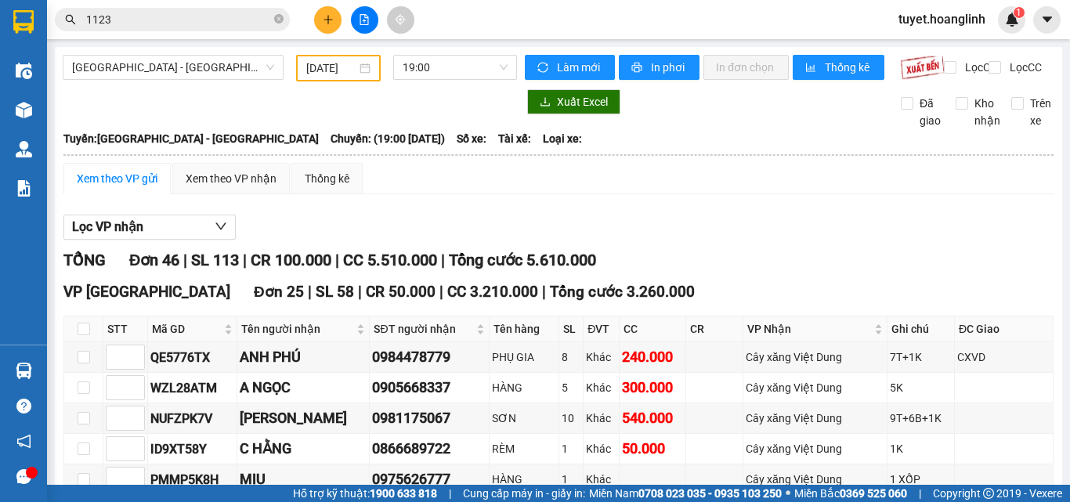
click at [340, 67] on input "[DATE]" at bounding box center [331, 68] width 50 height 17
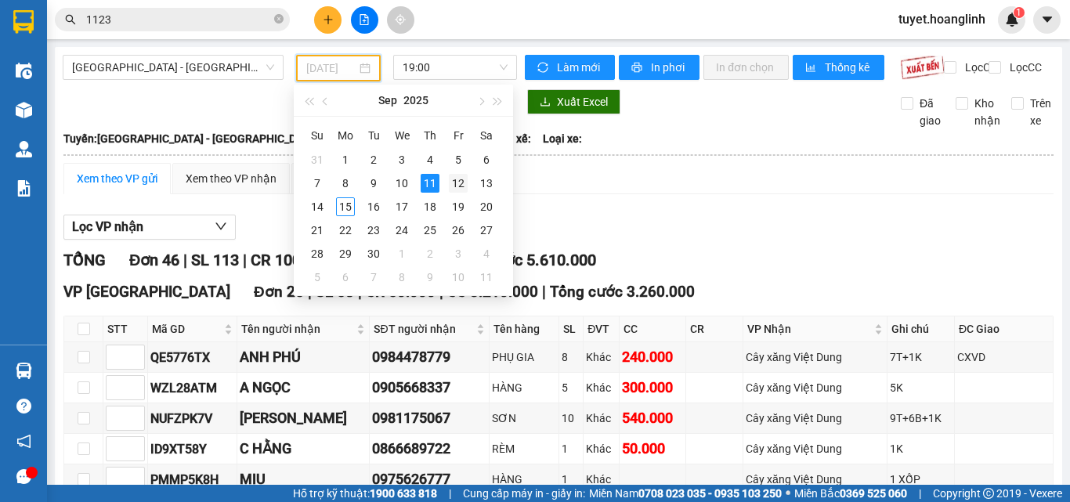
click at [454, 183] on div "12" at bounding box center [458, 183] width 19 height 19
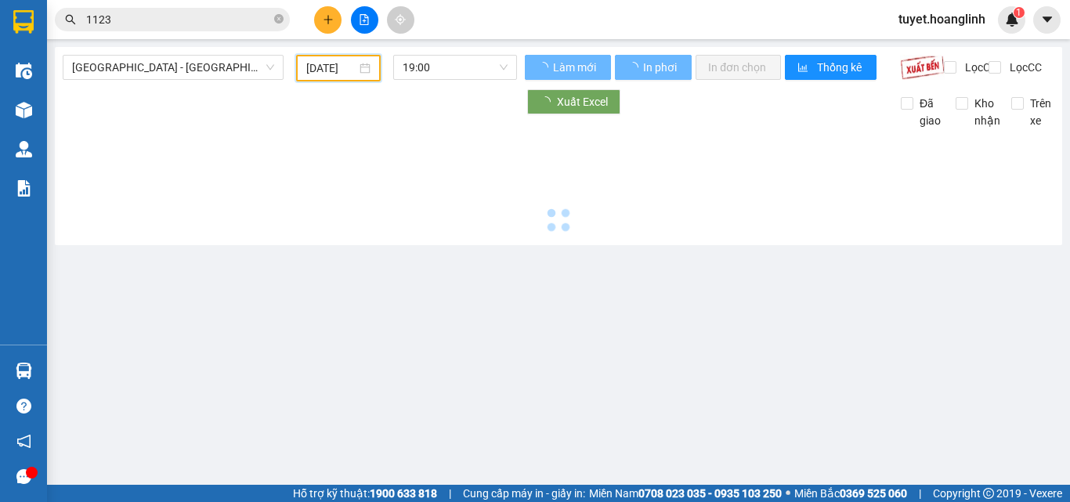
type input "[DATE]"
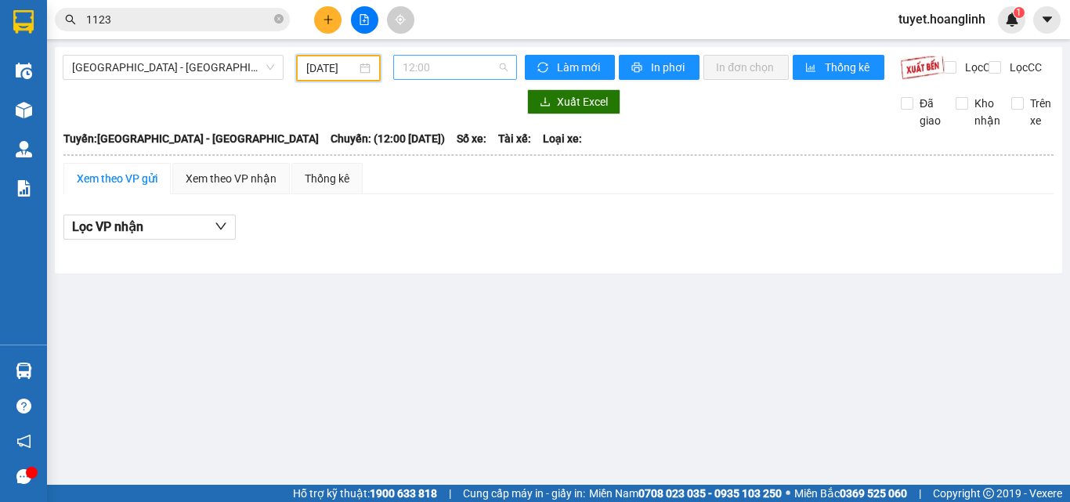
click at [452, 63] on span "12:00" at bounding box center [455, 67] width 105 height 23
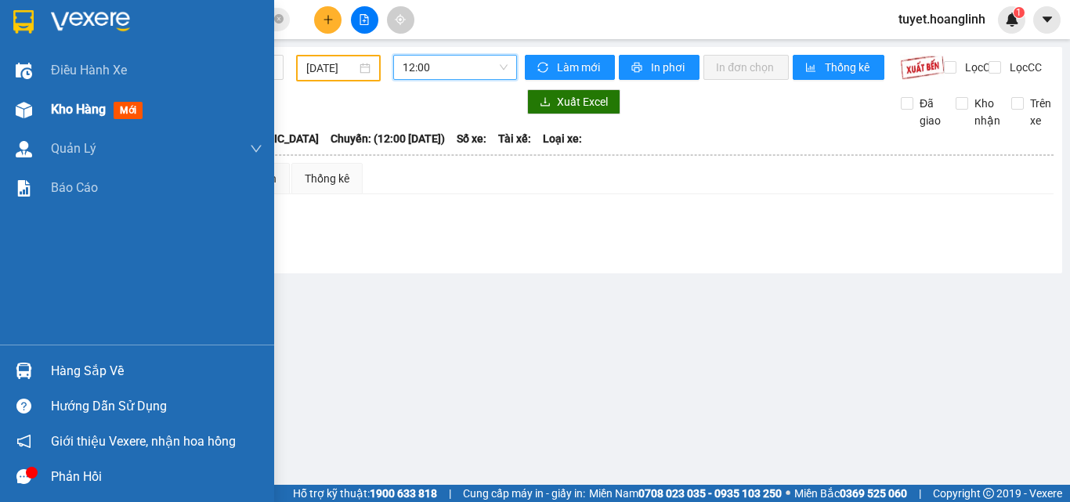
click at [16, 112] on img at bounding box center [24, 110] width 16 height 16
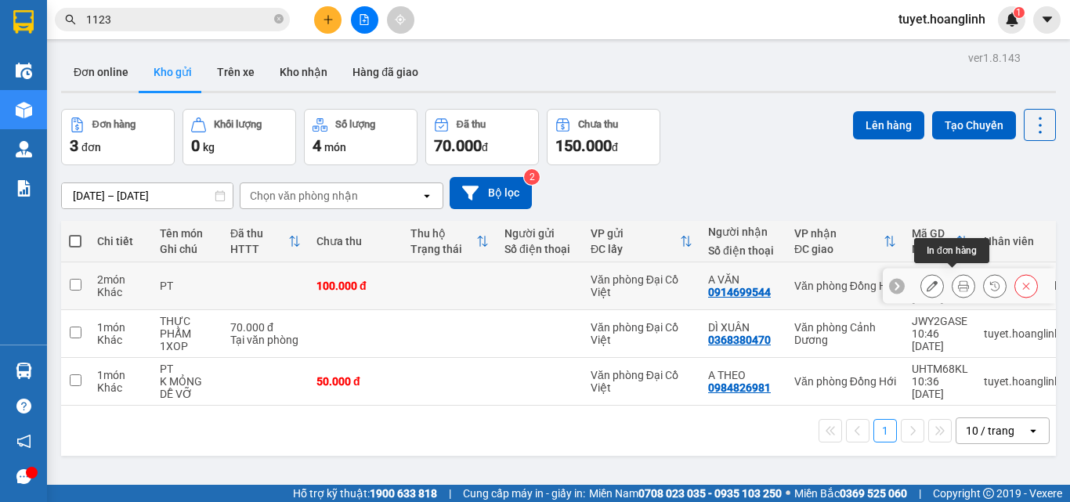
click at [952, 276] on button at bounding box center [963, 286] width 22 height 27
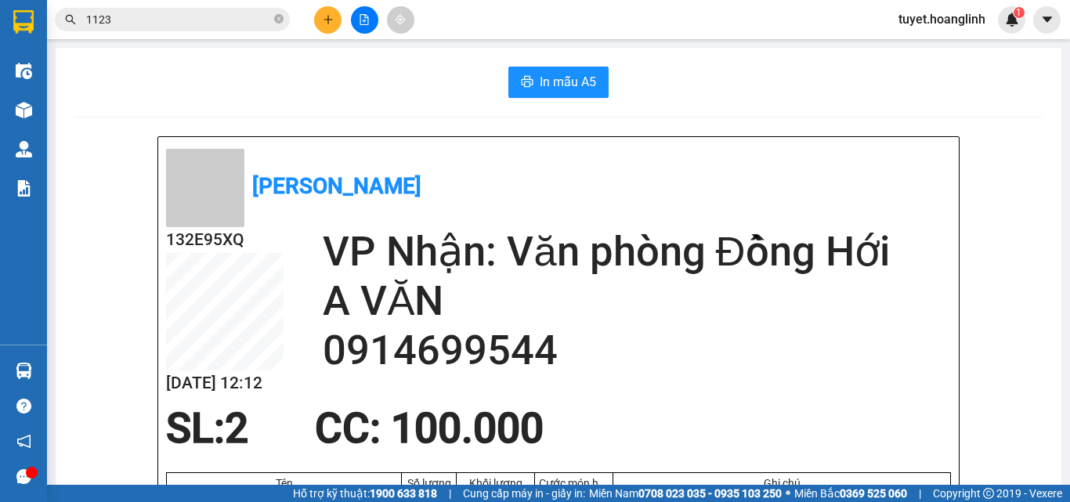
click at [526, 78] on icon "printer" at bounding box center [527, 81] width 13 height 13
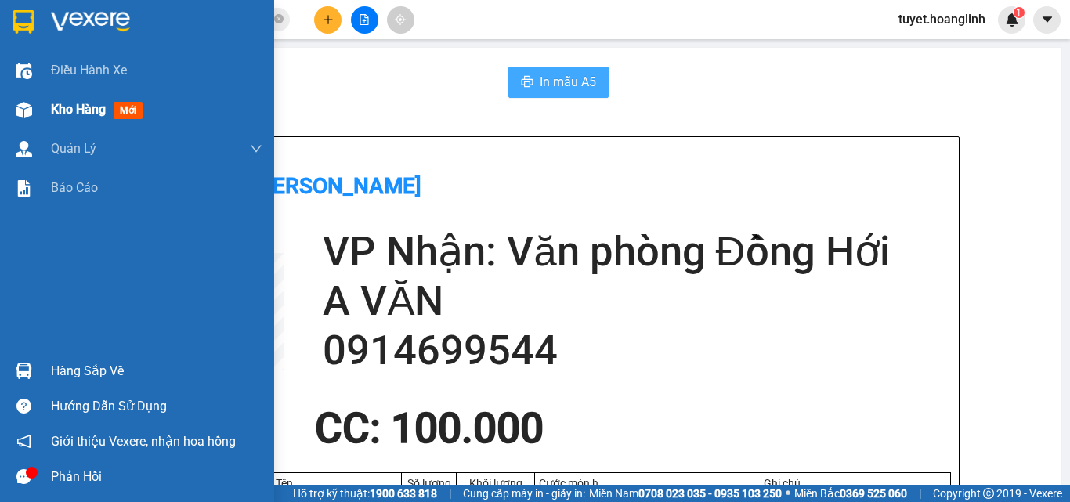
click at [24, 115] on img at bounding box center [24, 110] width 16 height 16
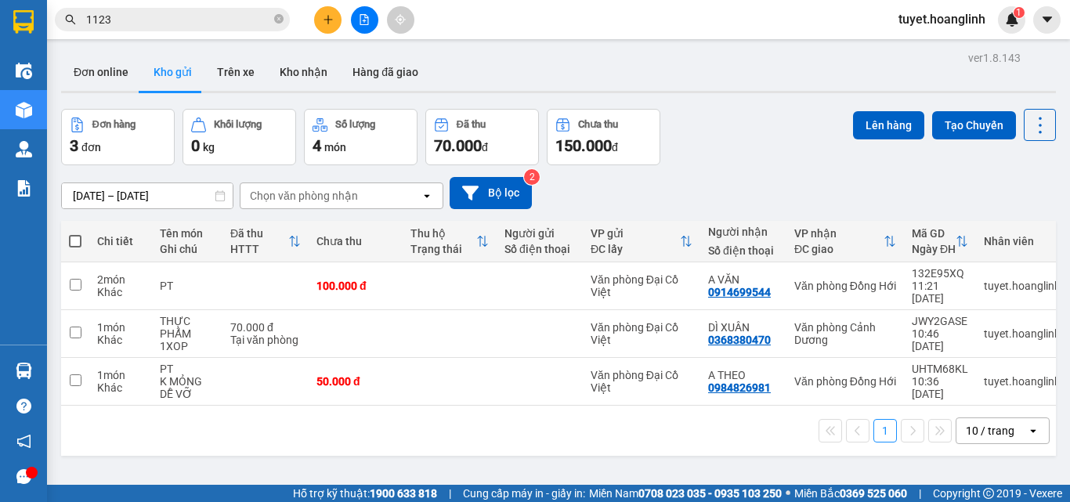
click at [336, 15] on button at bounding box center [327, 19] width 27 height 27
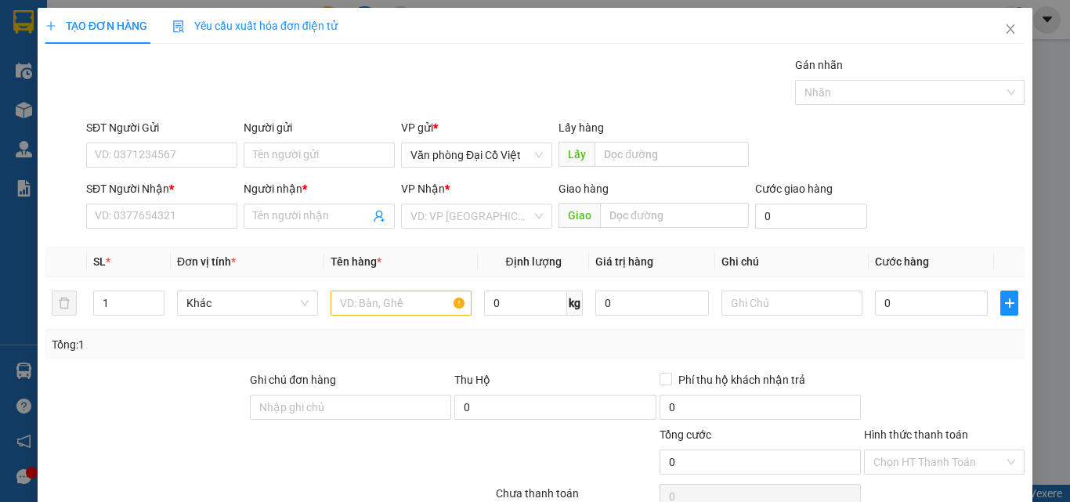
click at [197, 198] on div "SĐT Người Nhận *" at bounding box center [161, 191] width 151 height 23
click at [201, 213] on input "SĐT Người Nhận *" at bounding box center [161, 216] width 151 height 25
click at [177, 219] on input "SĐT Người Nhận *" at bounding box center [161, 216] width 151 height 25
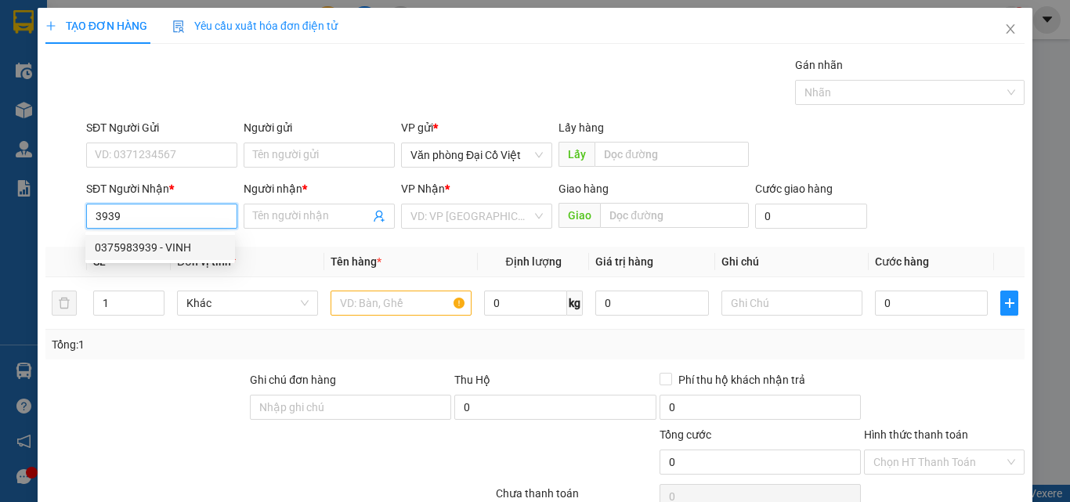
click at [168, 241] on div "0375983939 - VINH" at bounding box center [160, 247] width 131 height 17
type input "0375983939"
type input "VINH"
type input "300.000"
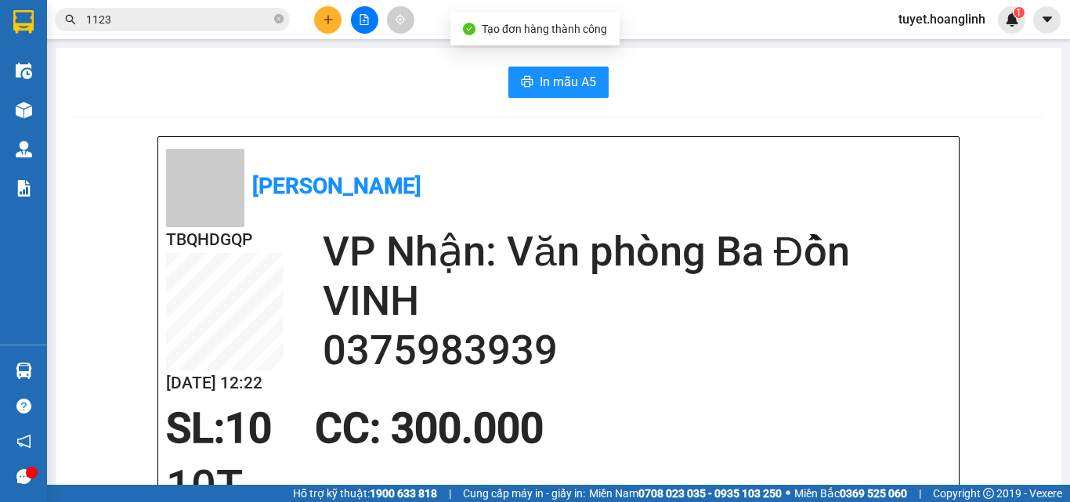
click at [560, 86] on span "In mẫu A5" at bounding box center [568, 82] width 56 height 20
